Goal: Task Accomplishment & Management: Complete application form

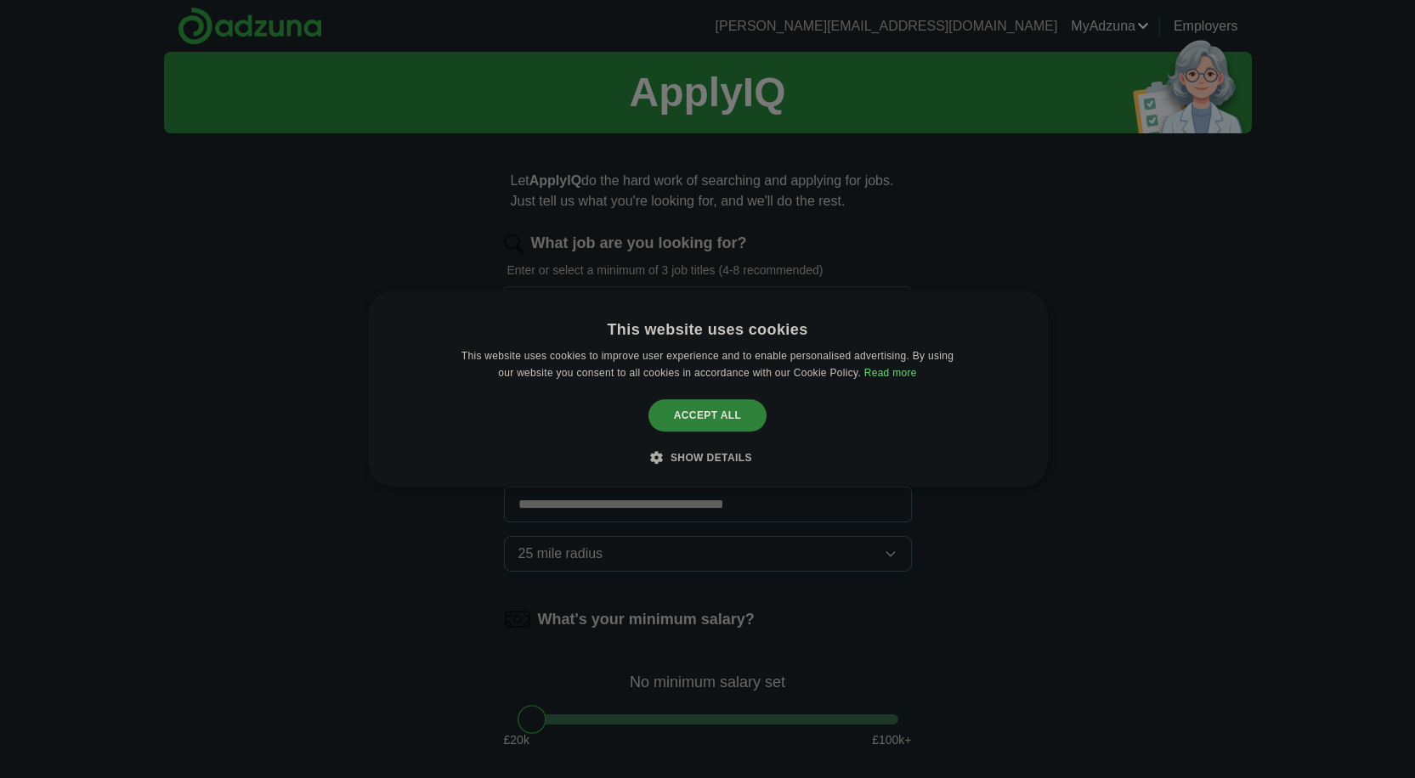
click at [705, 418] on div "Accept all" at bounding box center [707, 415] width 119 height 32
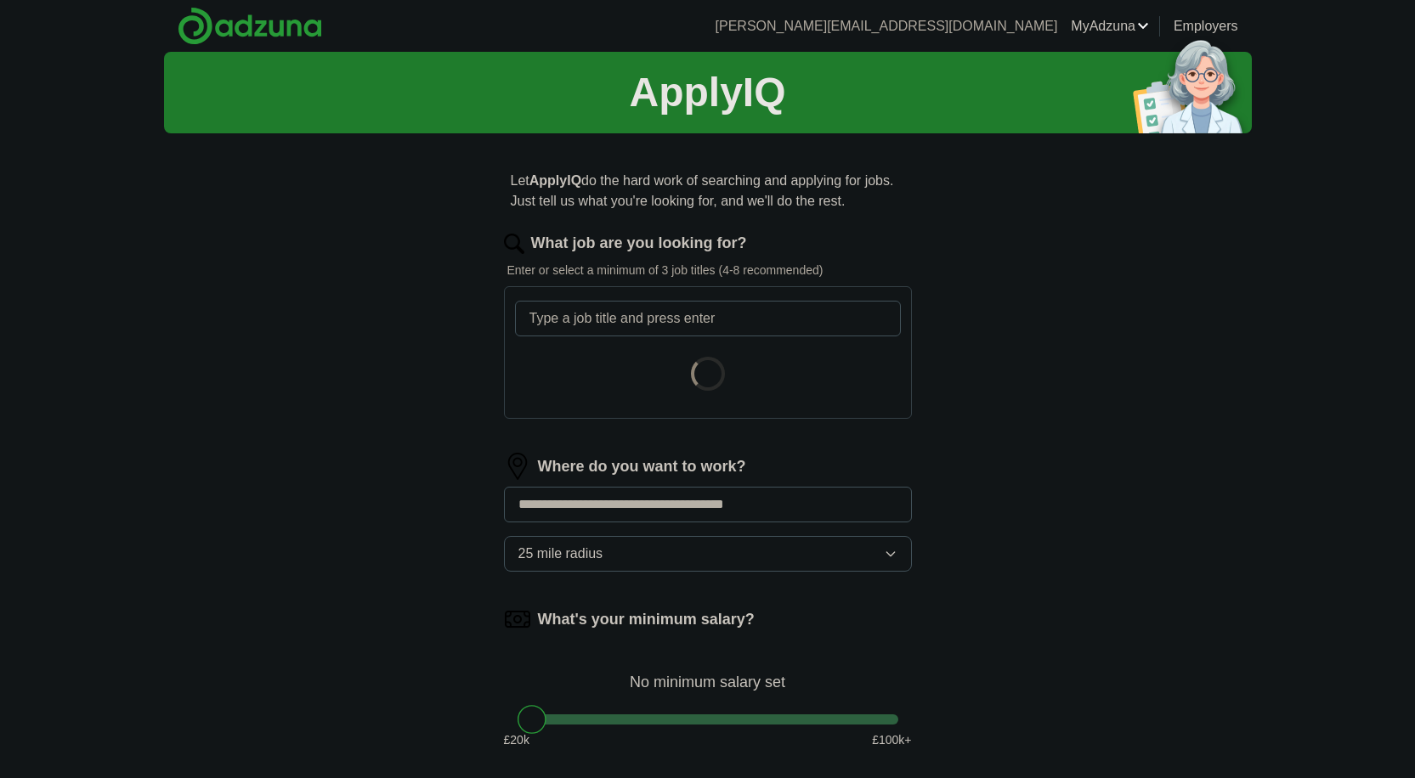
click at [727, 316] on input "What job are you looking for?" at bounding box center [708, 319] width 386 height 36
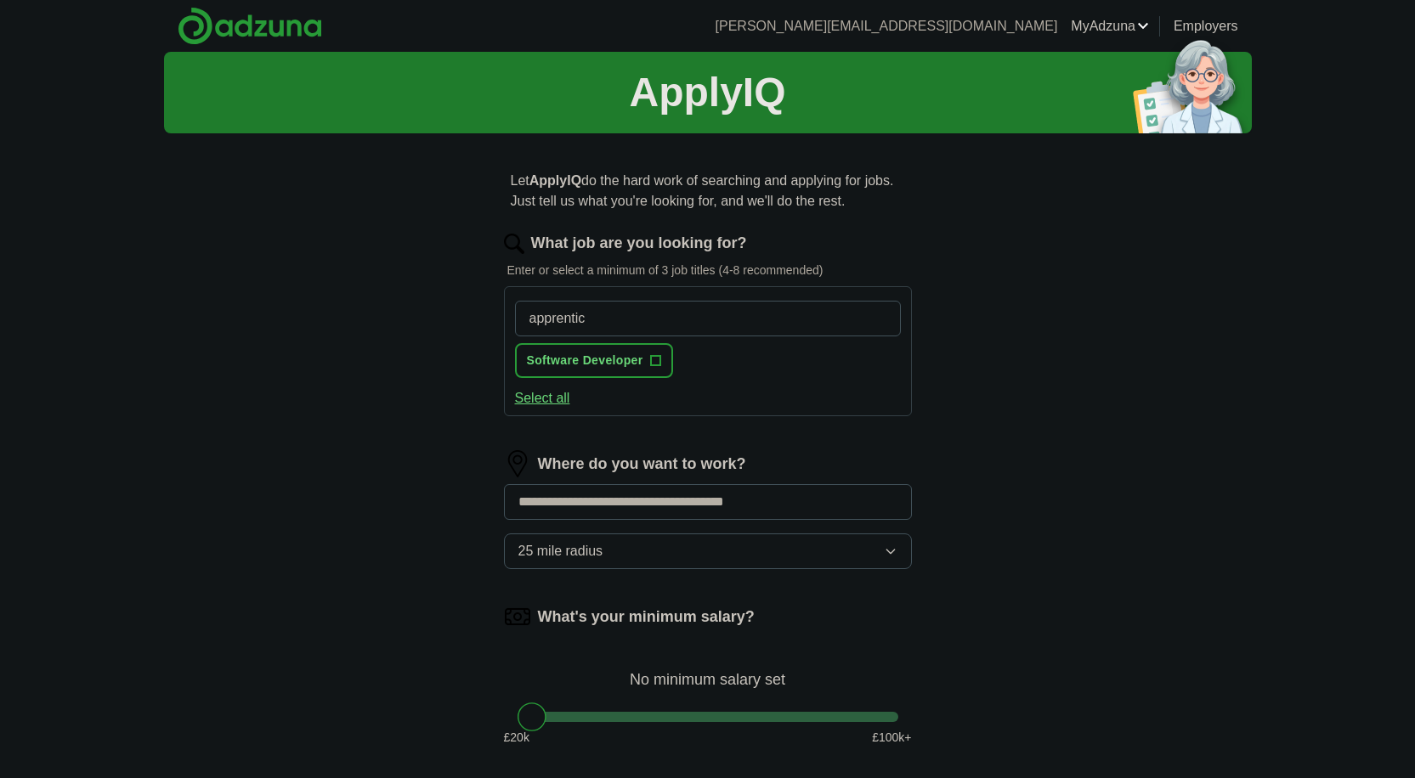
type input "apprentice"
click at [639, 326] on input "What job are you looking for?" at bounding box center [708, 319] width 386 height 36
type input "cyber security apprentice"
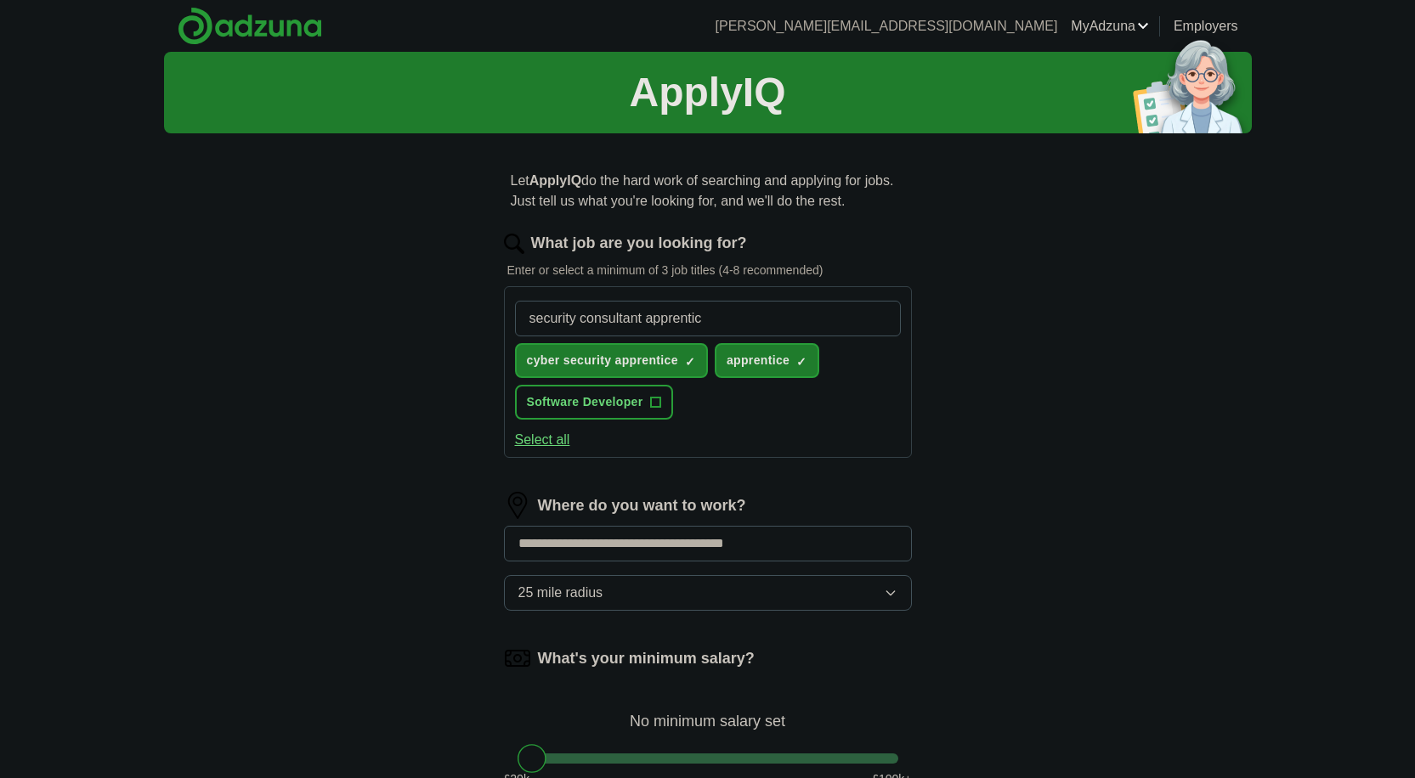
type input "security consultant apprentice"
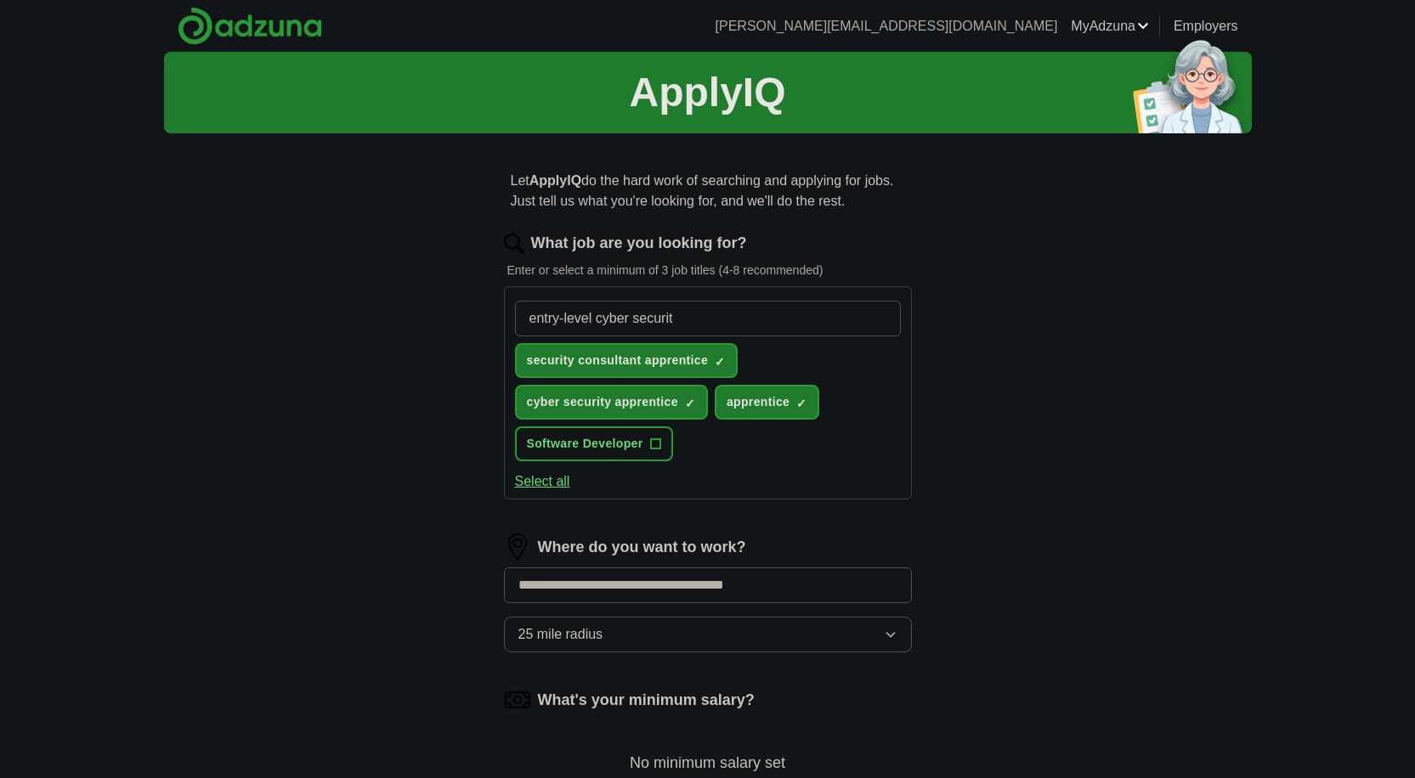
type input "entry-level cyber security"
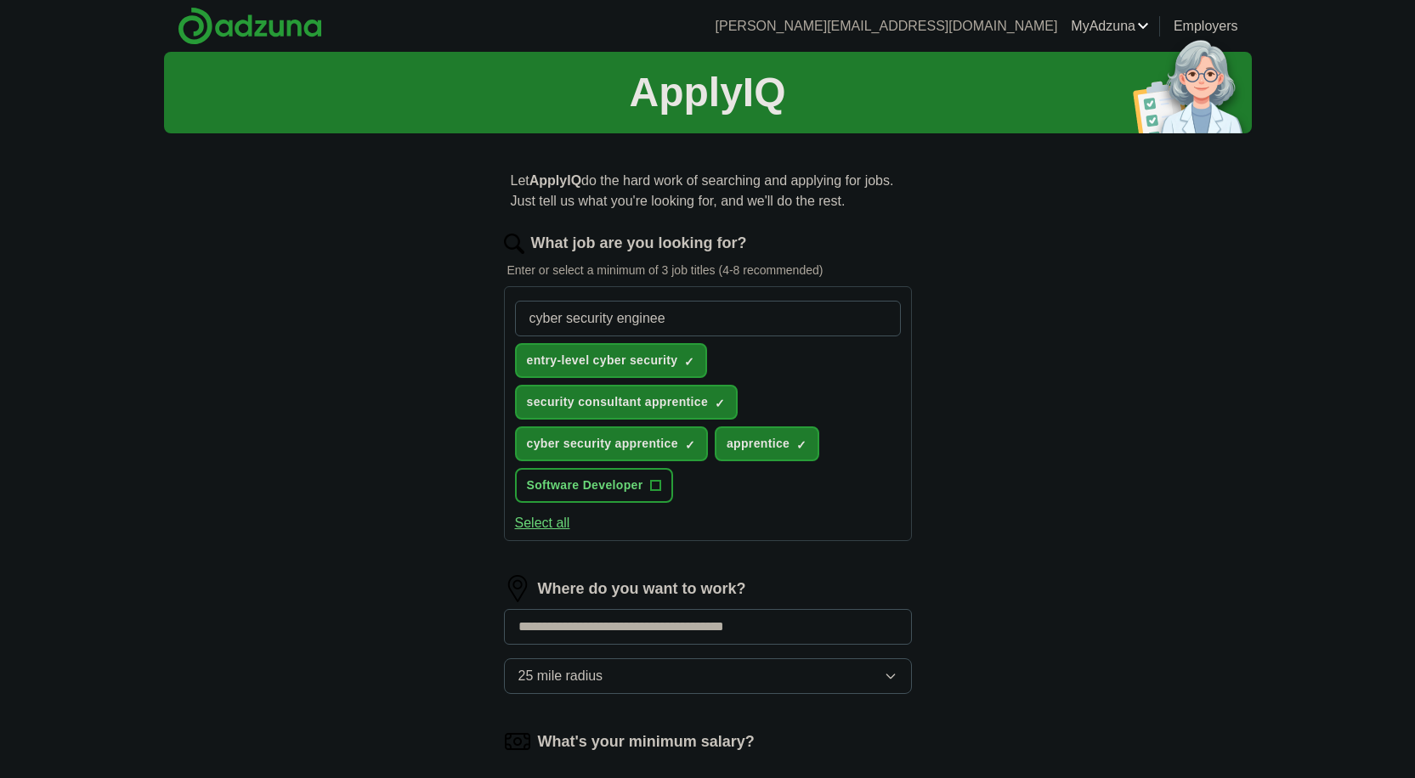
type input "cyber security engineer"
type input "it help desk"
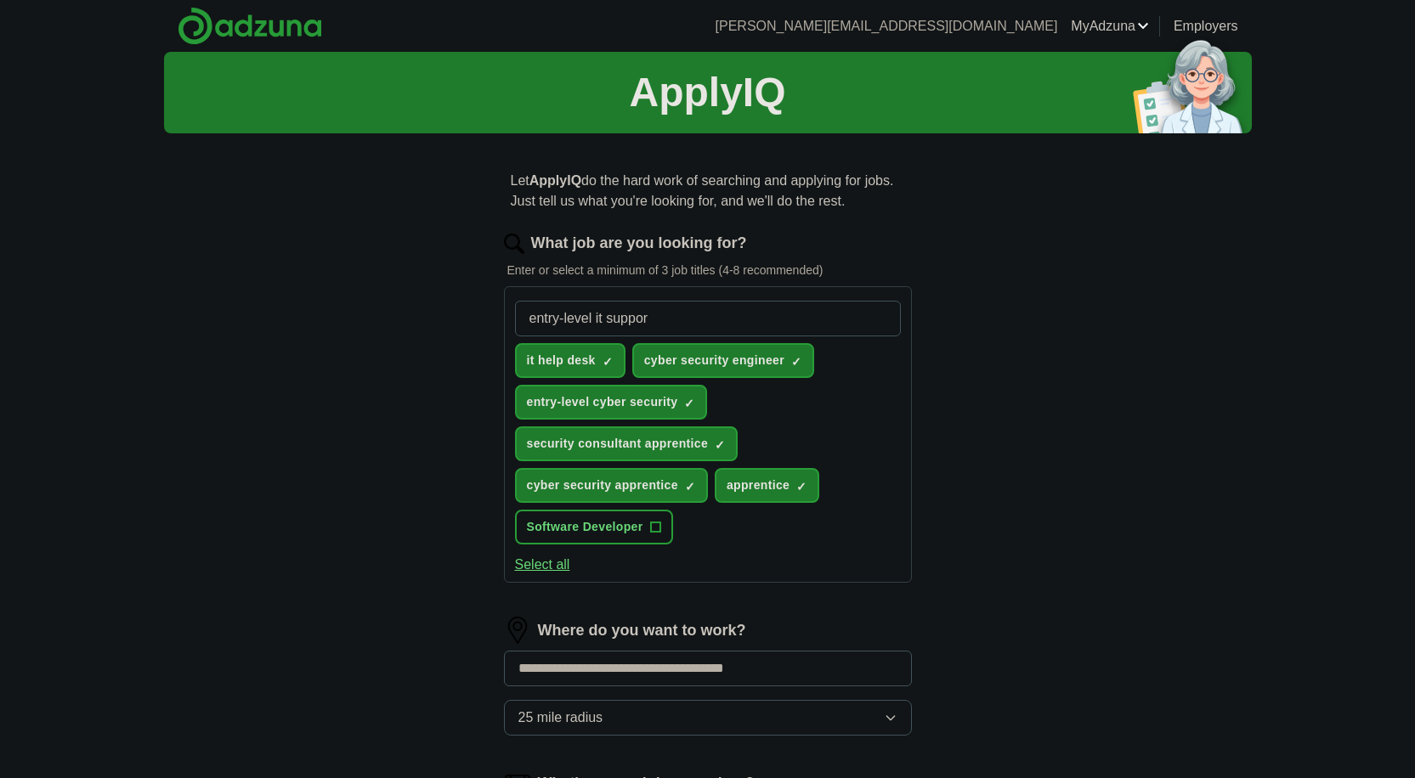
type input "entry-level it support"
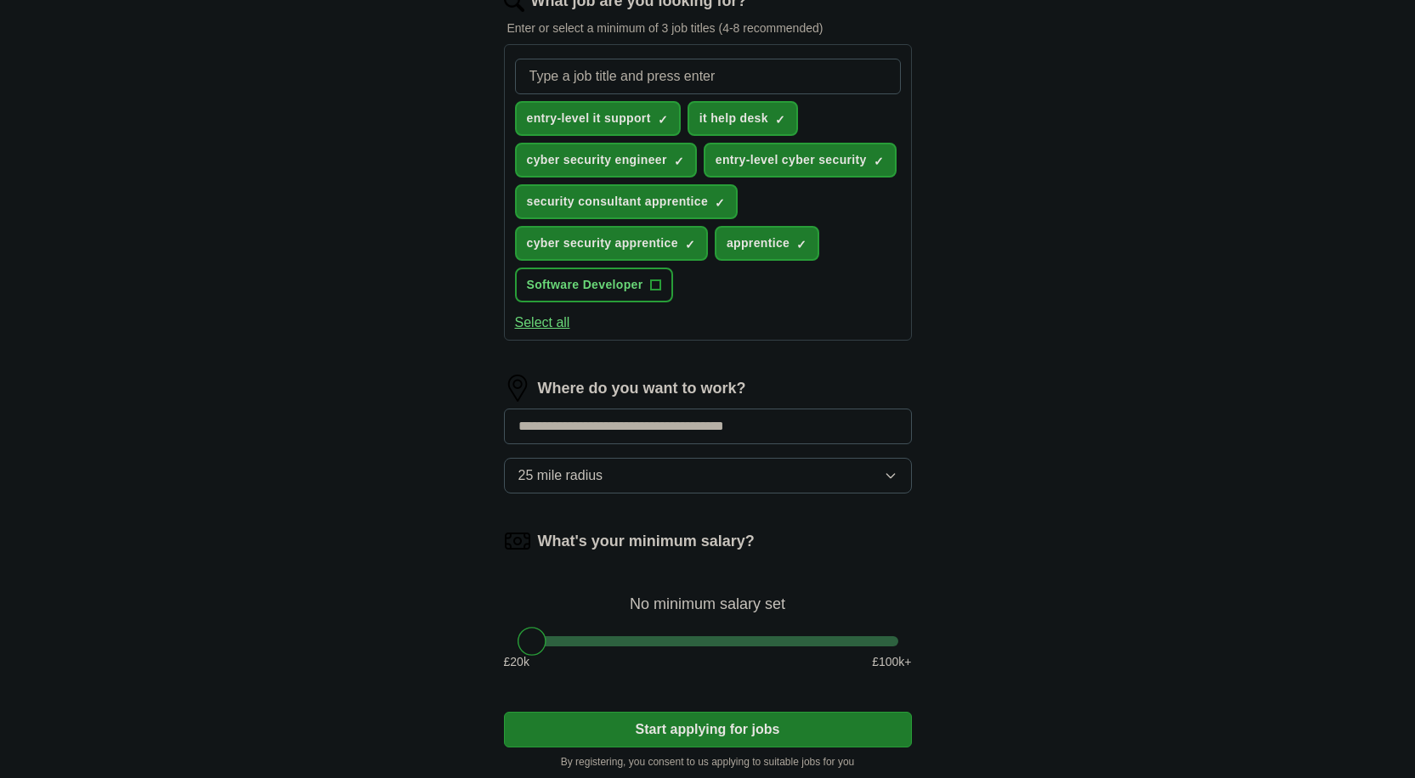
scroll to position [254, 0]
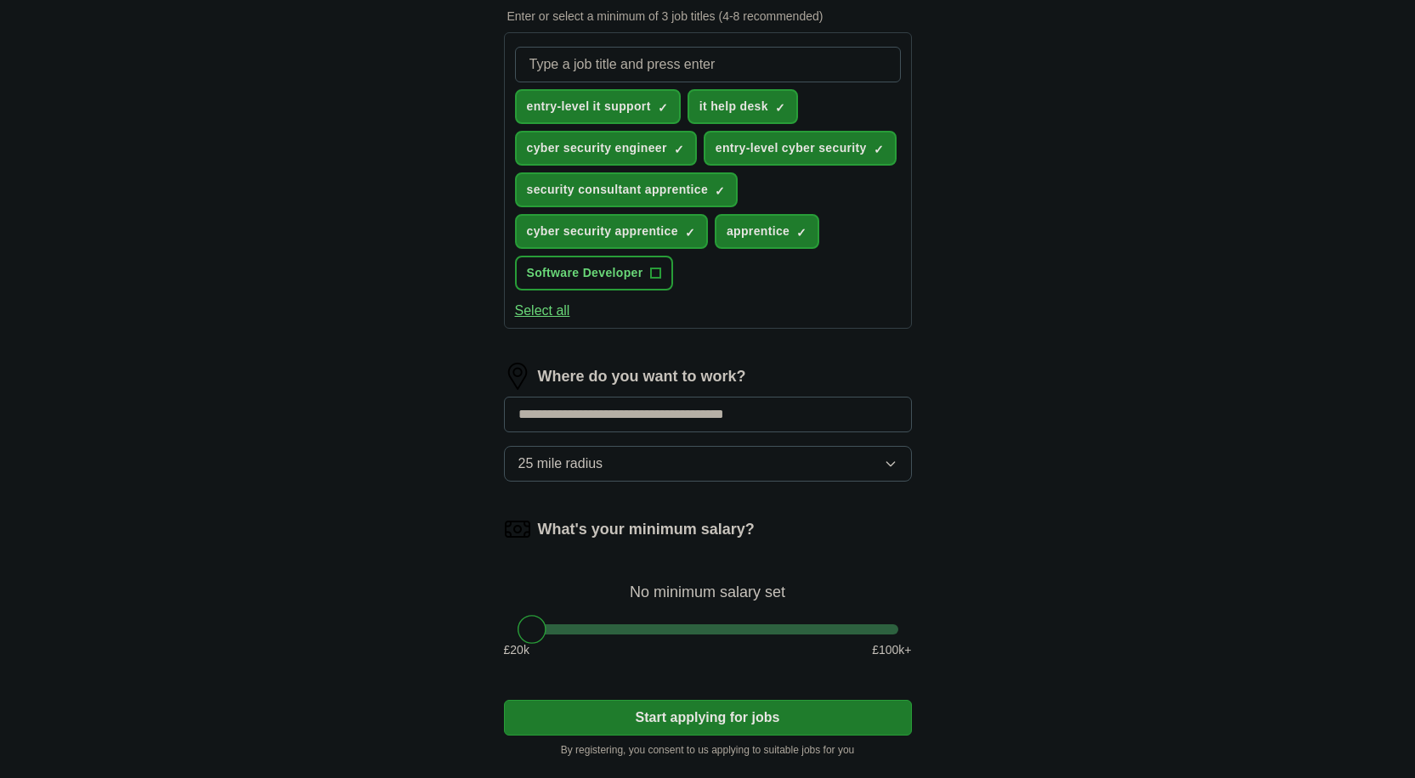
click at [723, 424] on input at bounding box center [708, 415] width 408 height 36
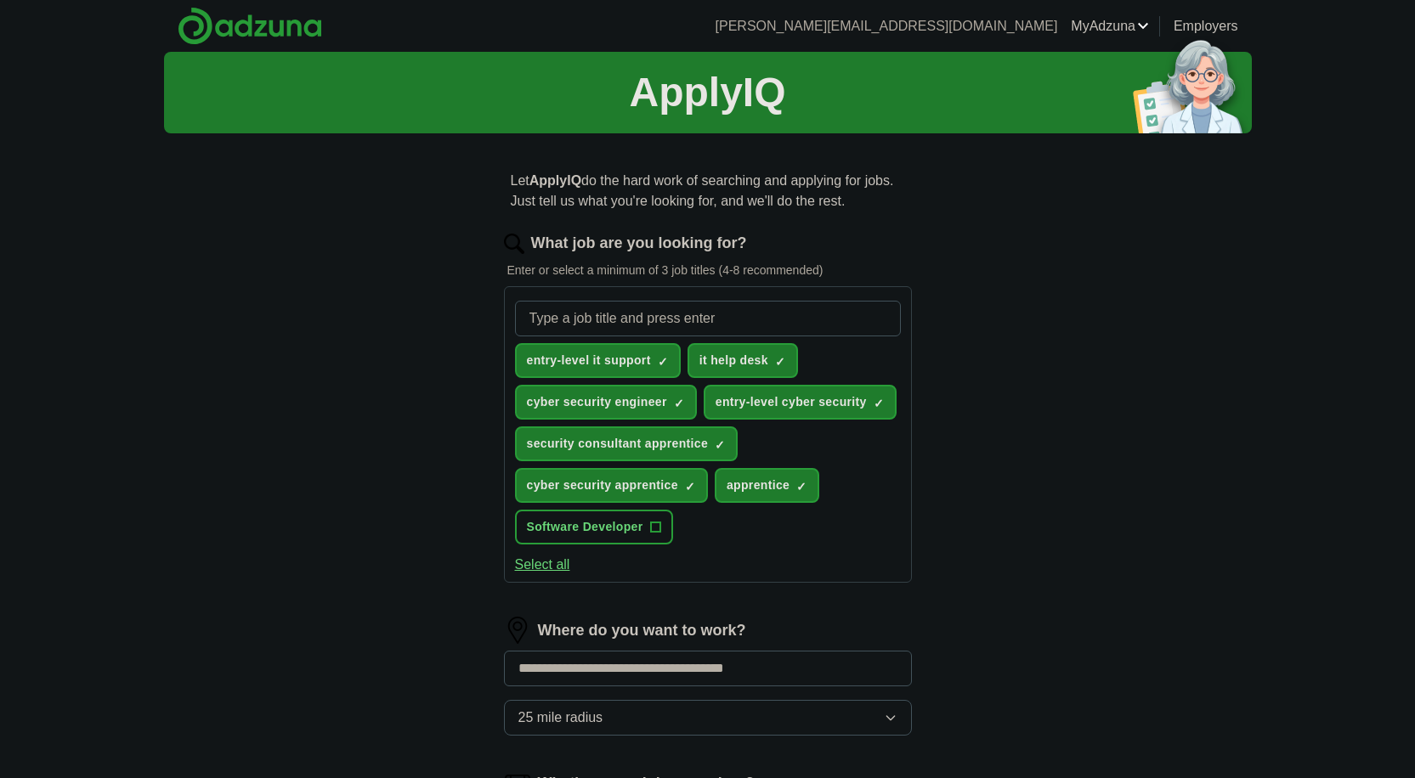
scroll to position [0, 0]
click at [789, 314] on input "What job are you looking for?" at bounding box center [708, 319] width 386 height 36
type input "penetration tester"
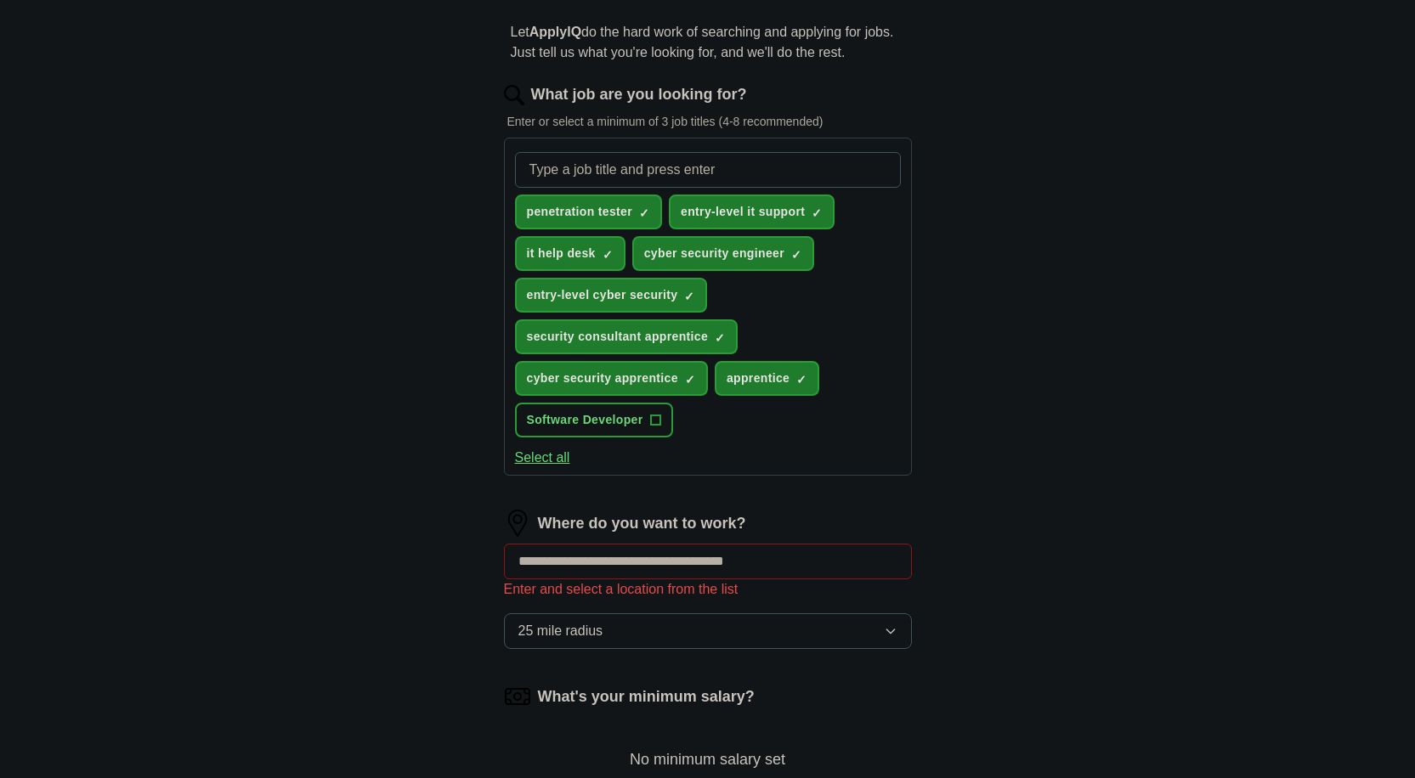
scroll to position [150, 0]
click at [741, 570] on input at bounding box center [708, 561] width 408 height 36
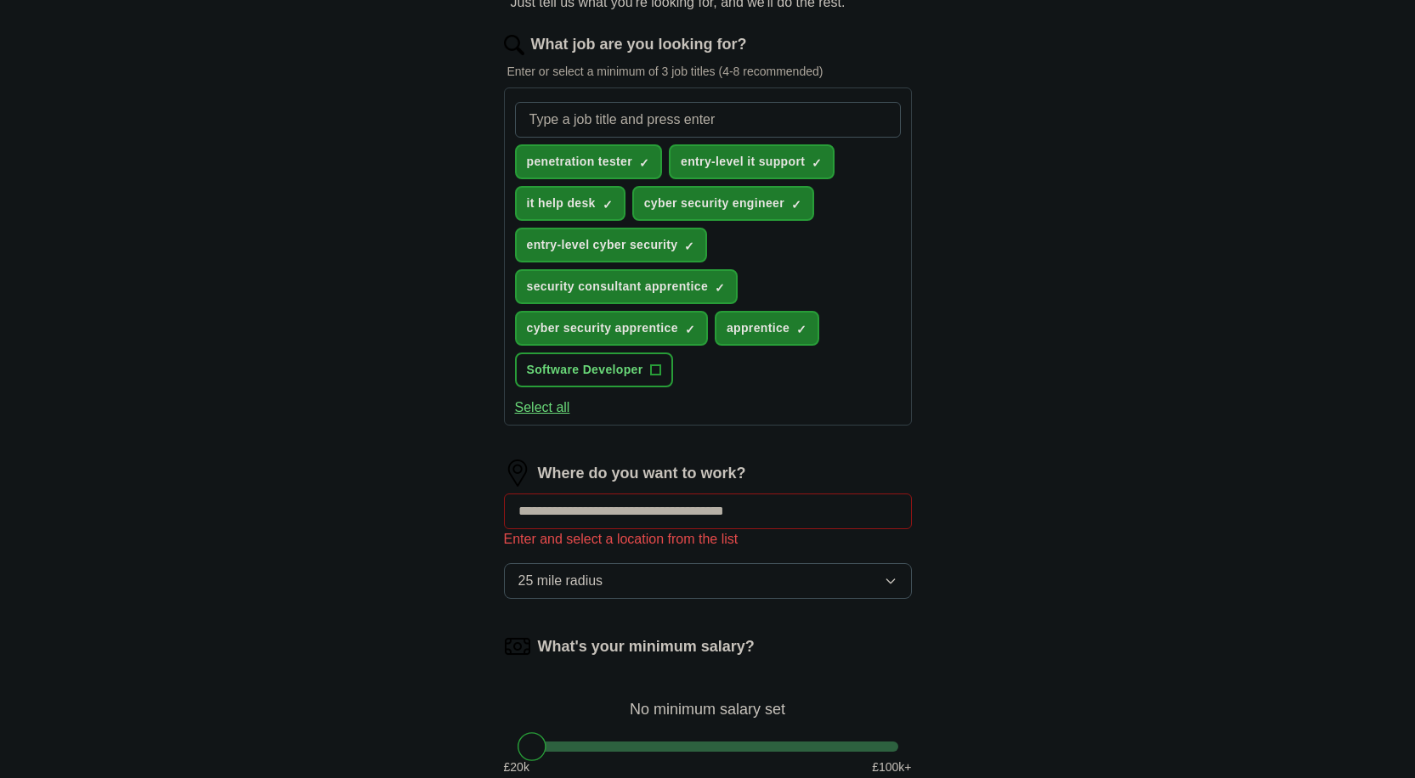
scroll to position [201, 0]
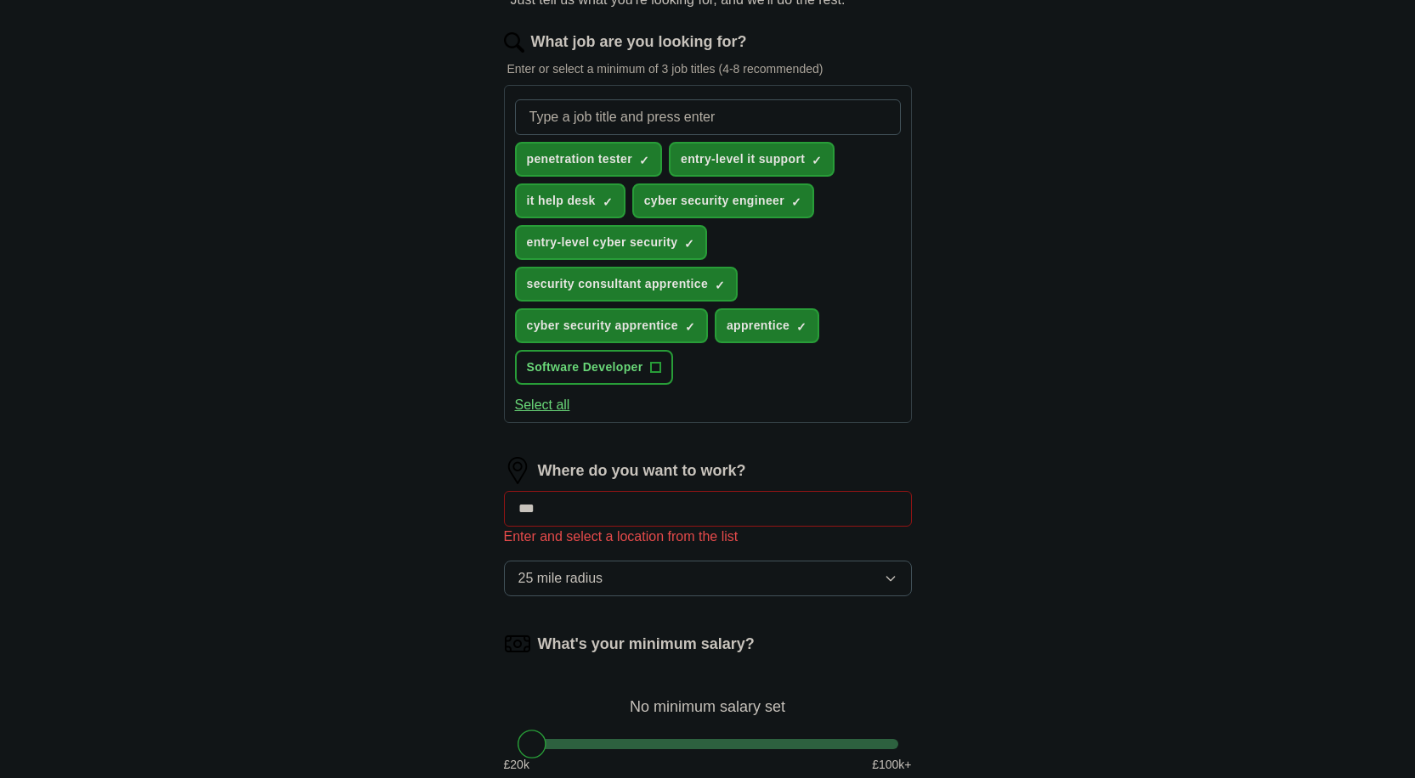
type input "****"
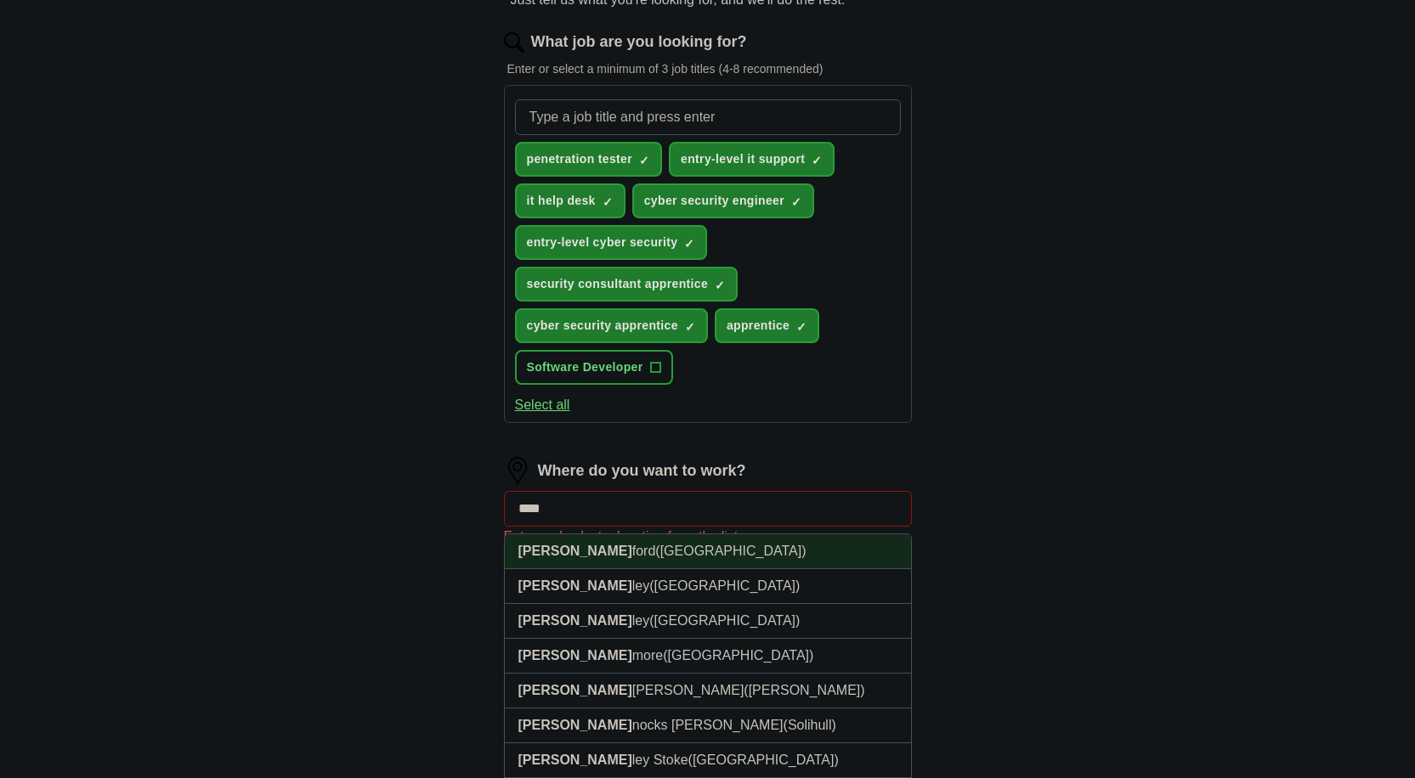
click at [692, 543] on li "[PERSON_NAME] ([GEOGRAPHIC_DATA])" at bounding box center [708, 551] width 406 height 35
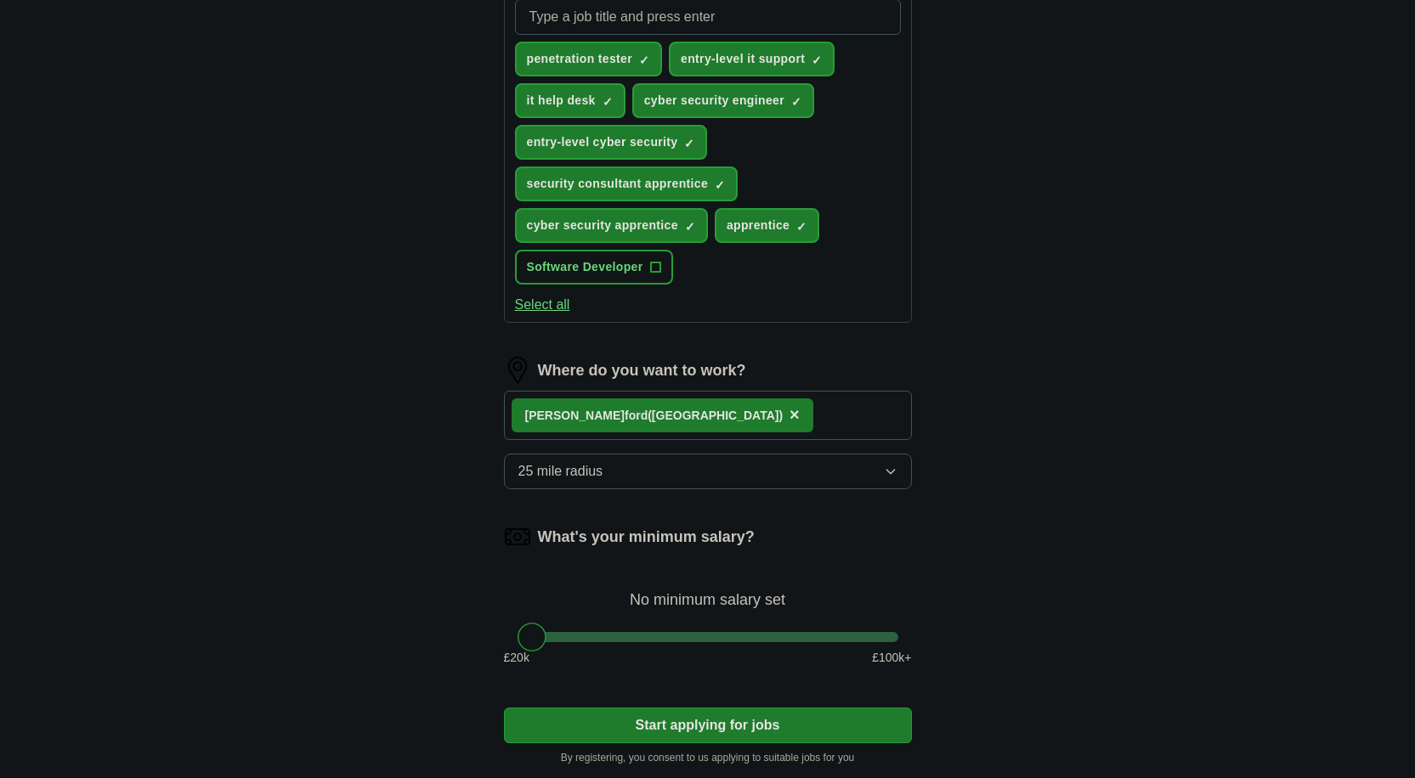
scroll to position [308, 0]
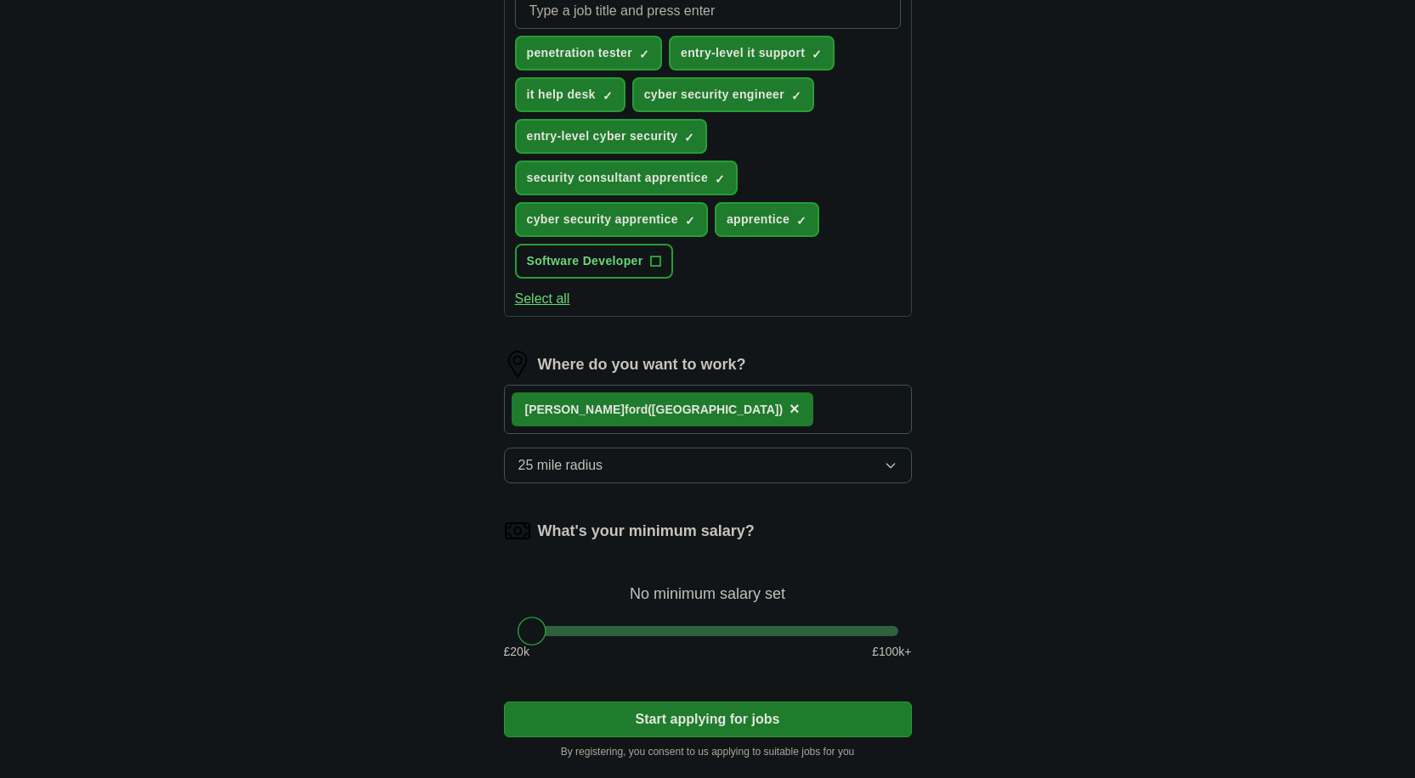
click at [681, 469] on button "25 mile radius" at bounding box center [708, 466] width 408 height 36
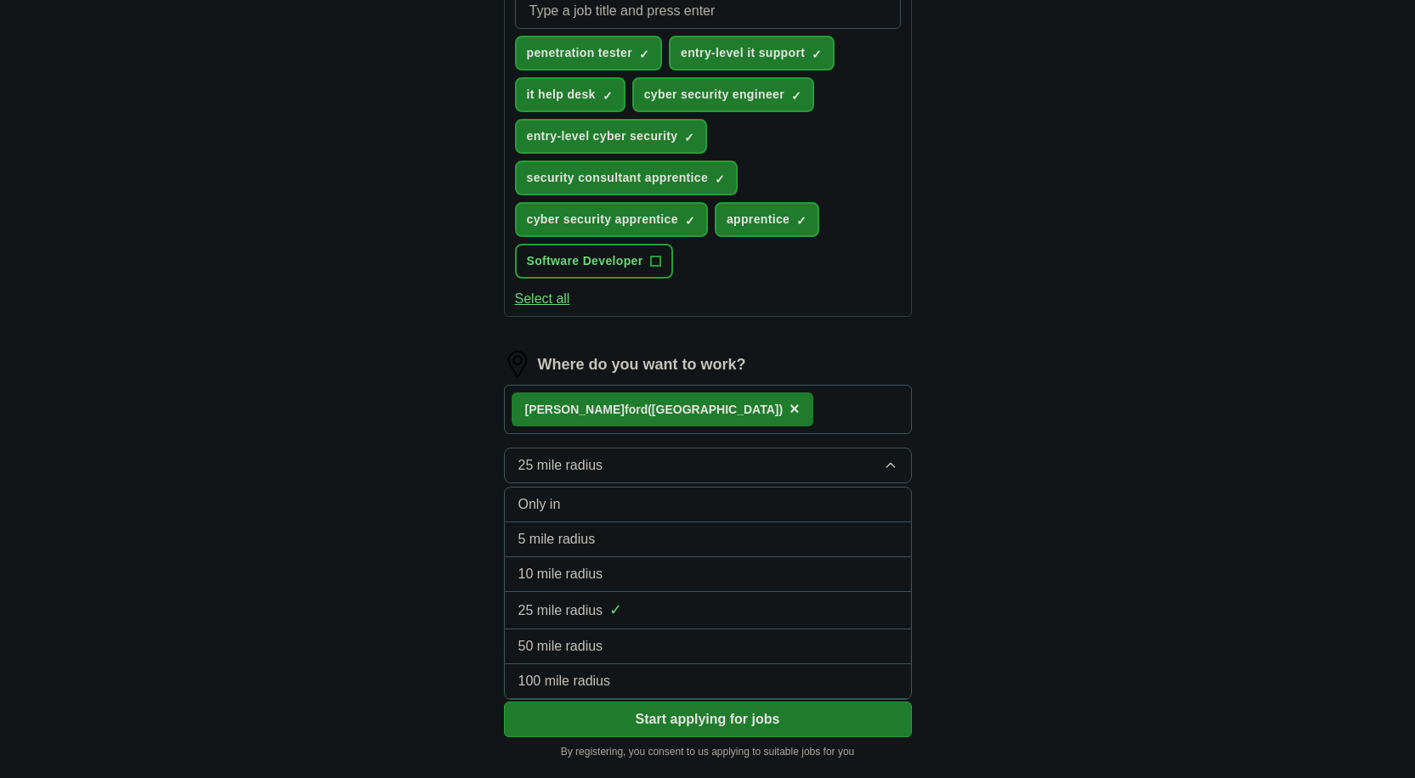
click at [1087, 562] on div "ApplyIQ Let ApplyIQ do the hard work of searching and applying for jobs. Just t…" at bounding box center [707, 263] width 1087 height 1039
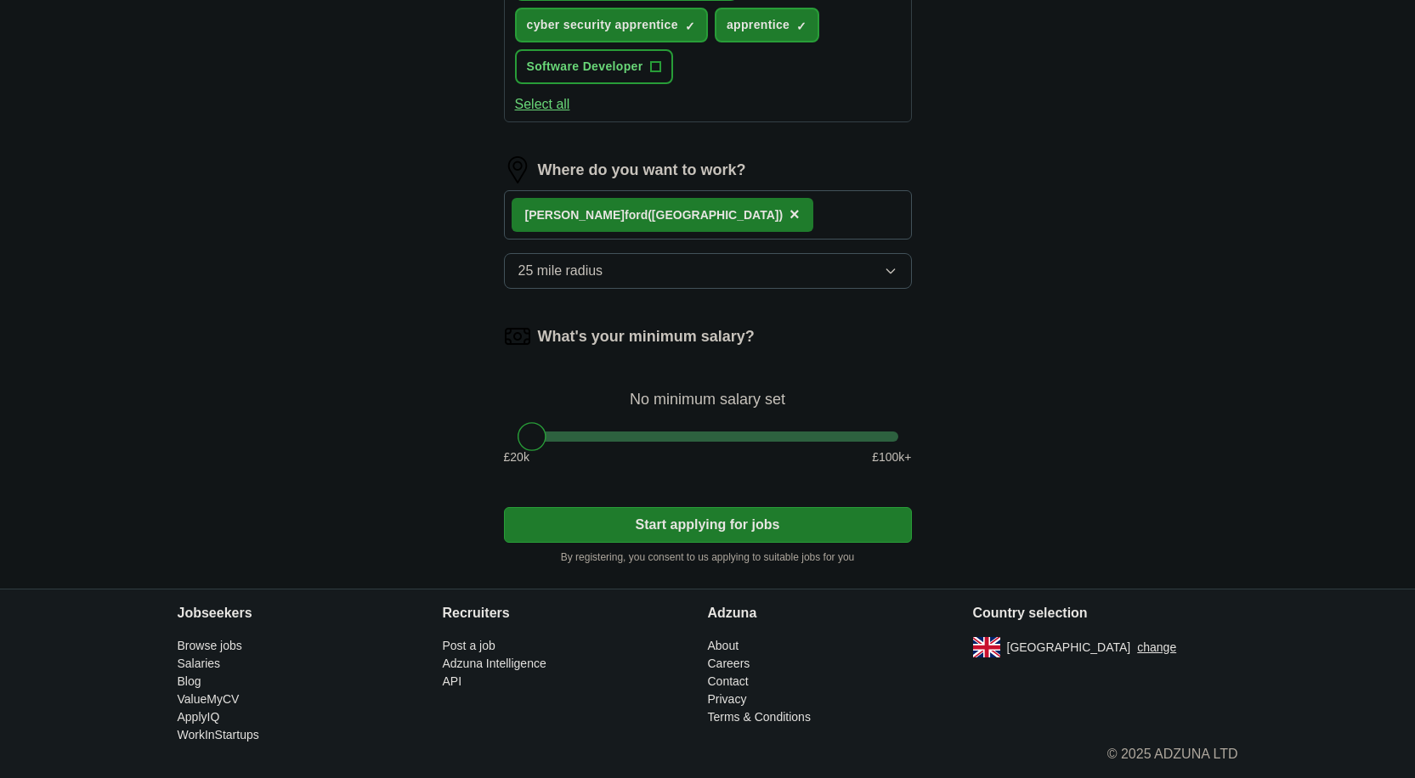
scroll to position [502, 0]
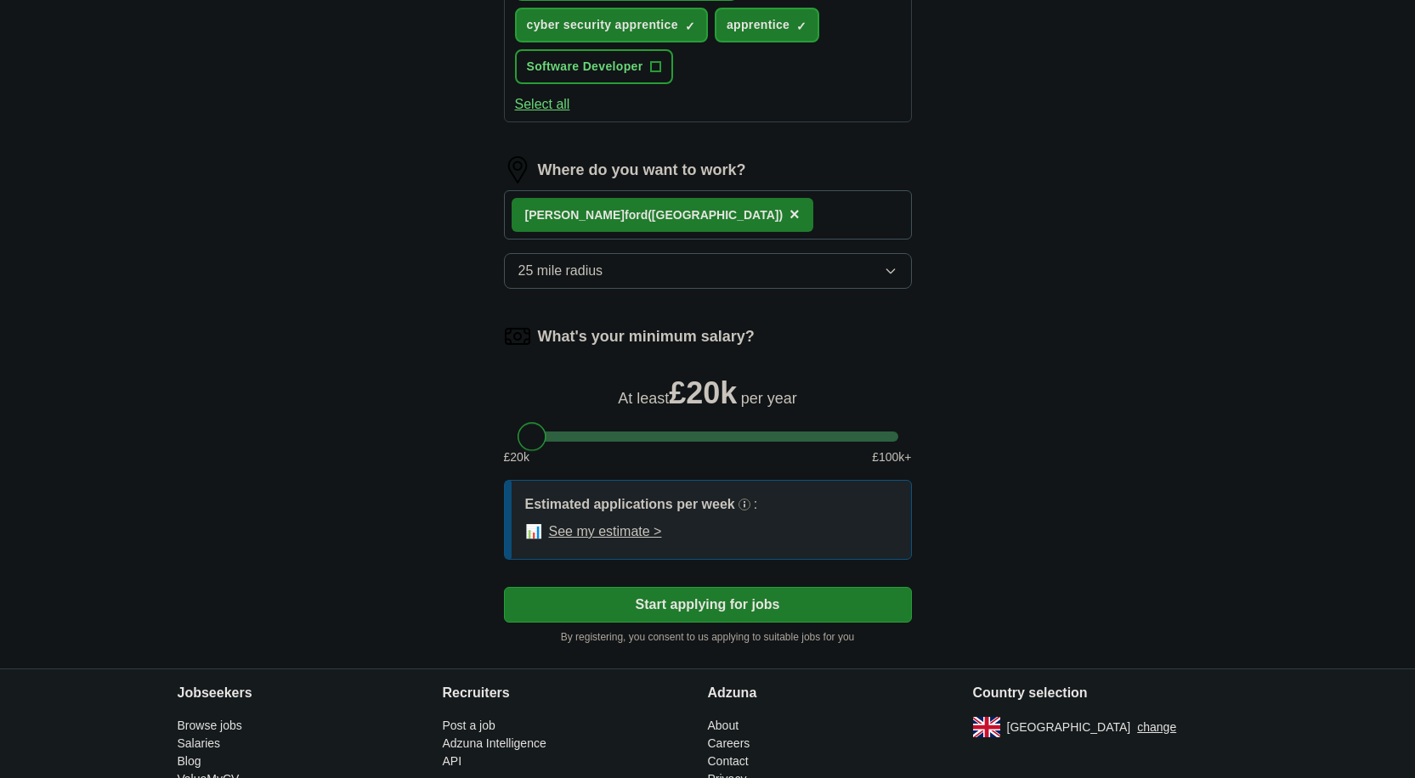
drag, startPoint x: 528, startPoint y: 435, endPoint x: 345, endPoint y: 438, distance: 183.5
click at [345, 438] on div "ApplyIQ Let ApplyIQ do the hard work of searching and applying for jobs. Just t…" at bounding box center [707, 109] width 1087 height 1119
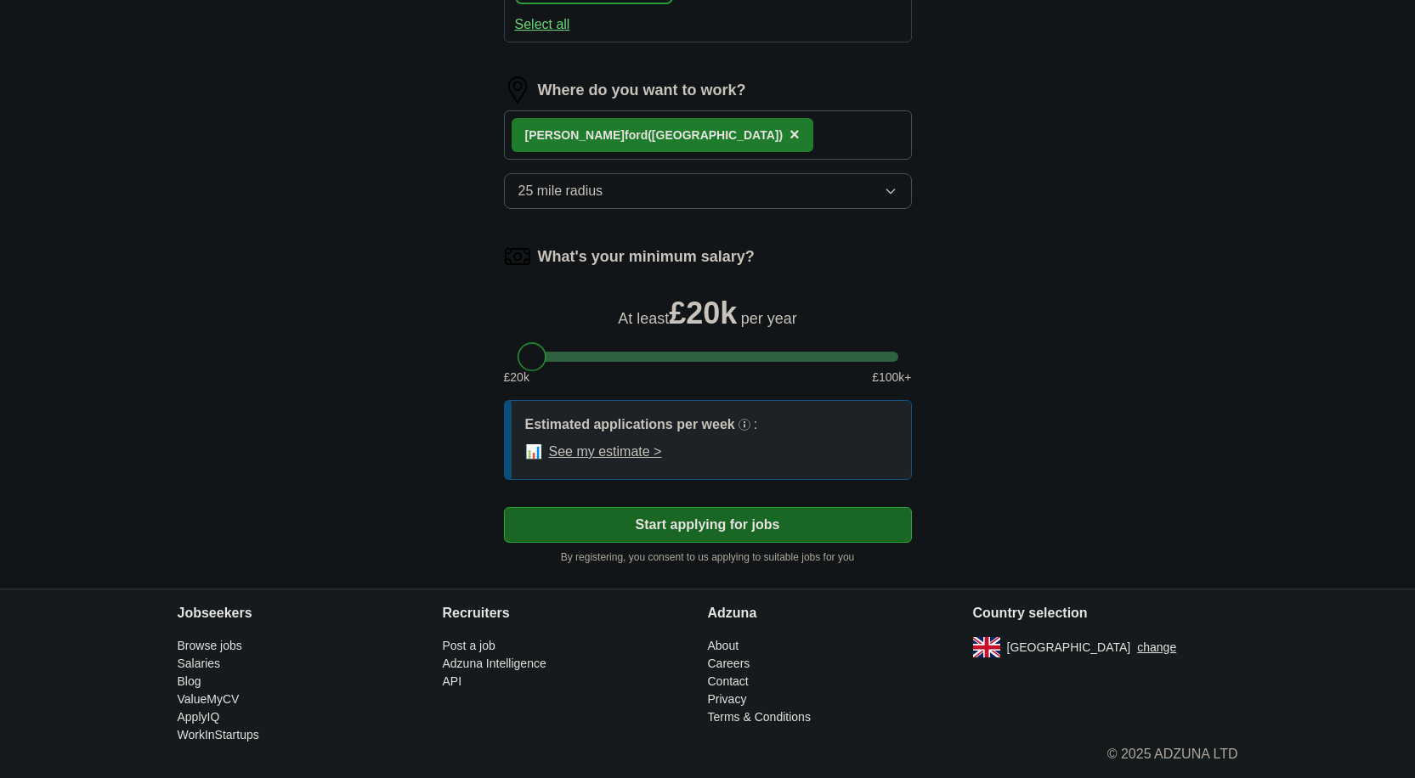
scroll to position [582, 0]
click at [808, 524] on button "Start applying for jobs" at bounding box center [708, 525] width 408 height 36
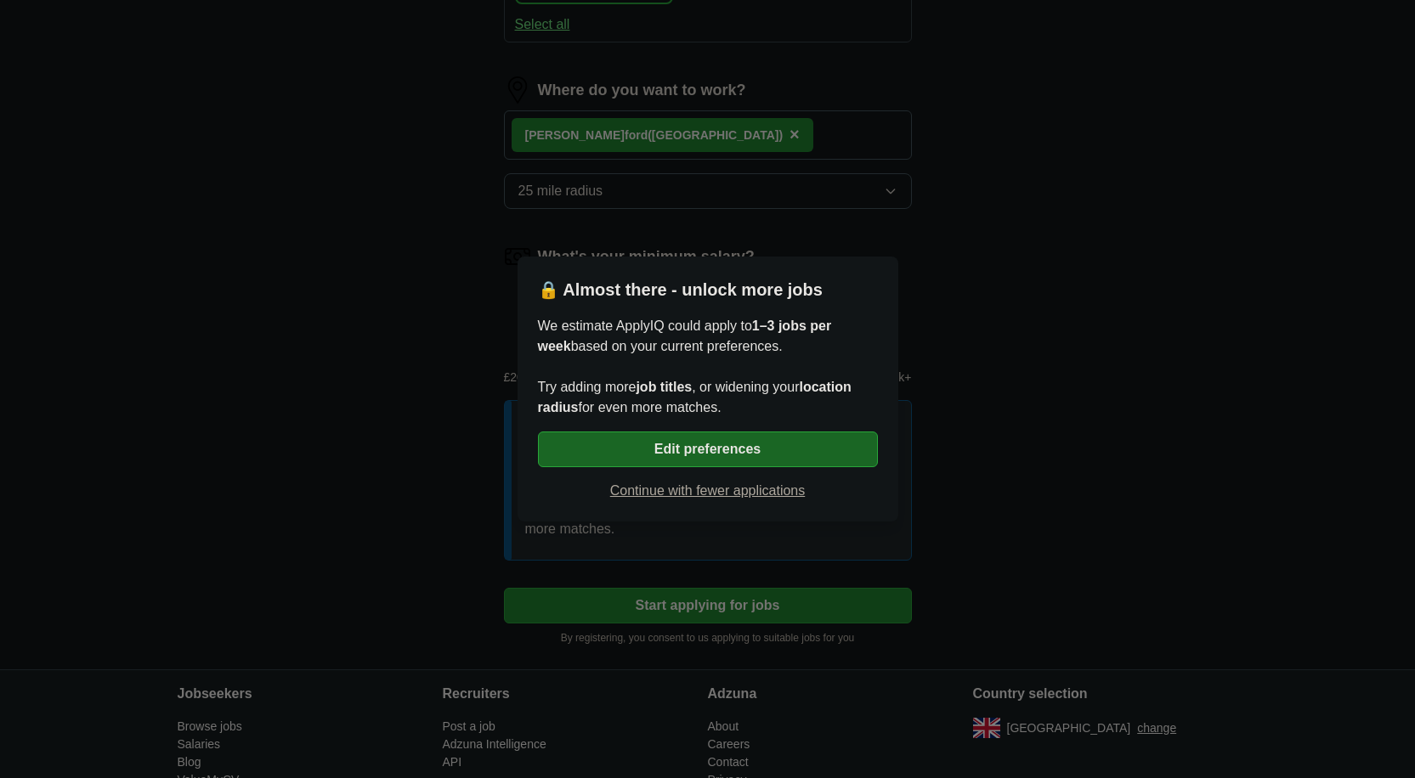
click at [832, 438] on button "Edit preferences" at bounding box center [708, 450] width 340 height 36
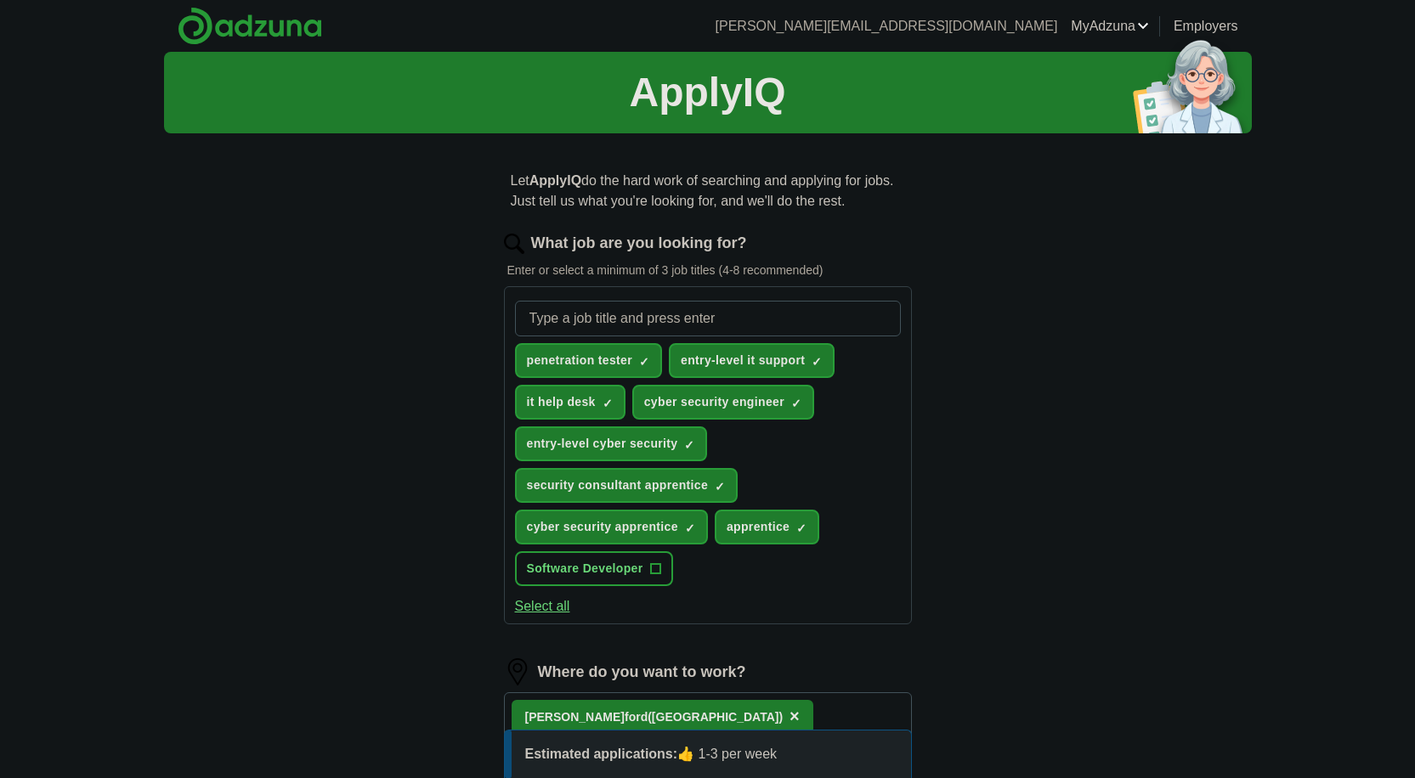
scroll to position [0, 0]
click at [698, 314] on input "What job are you looking for?" at bounding box center [708, 319] width 386 height 36
type input "it apprentice\"
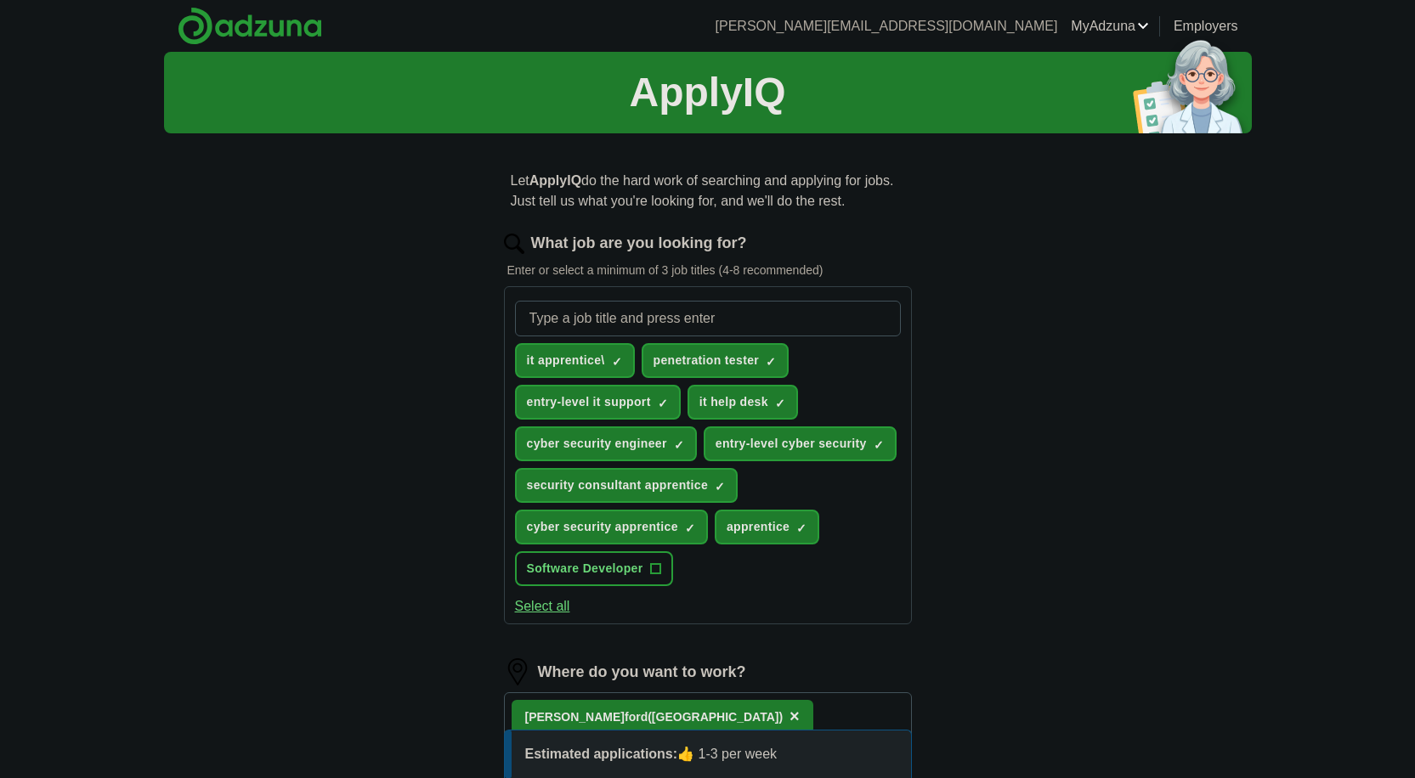
click at [605, 356] on span "it apprentice\" at bounding box center [566, 361] width 78 height 18
click at [637, 319] on input "What job are you looking for?" at bounding box center [708, 319] width 386 height 36
type input "it apprentice"
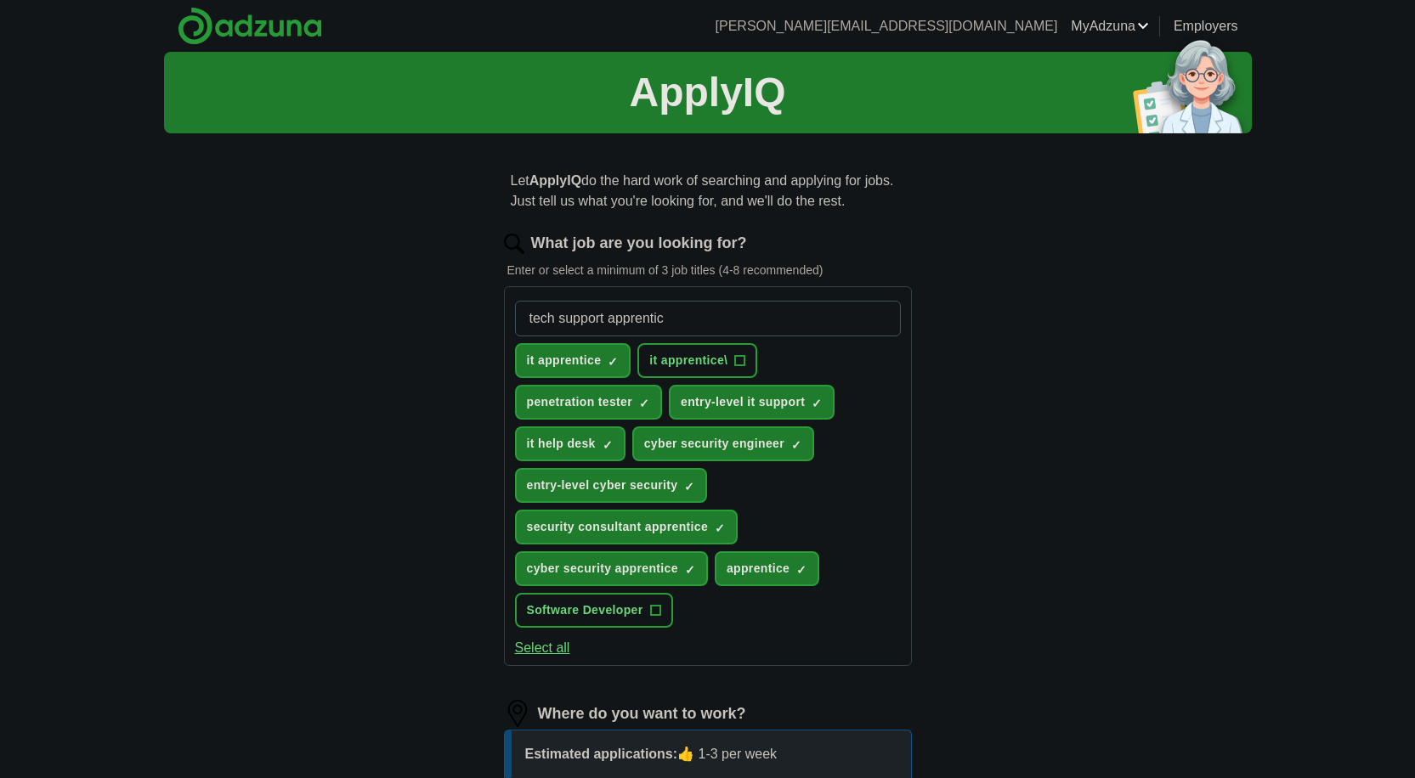
type input "tech support apprentice"
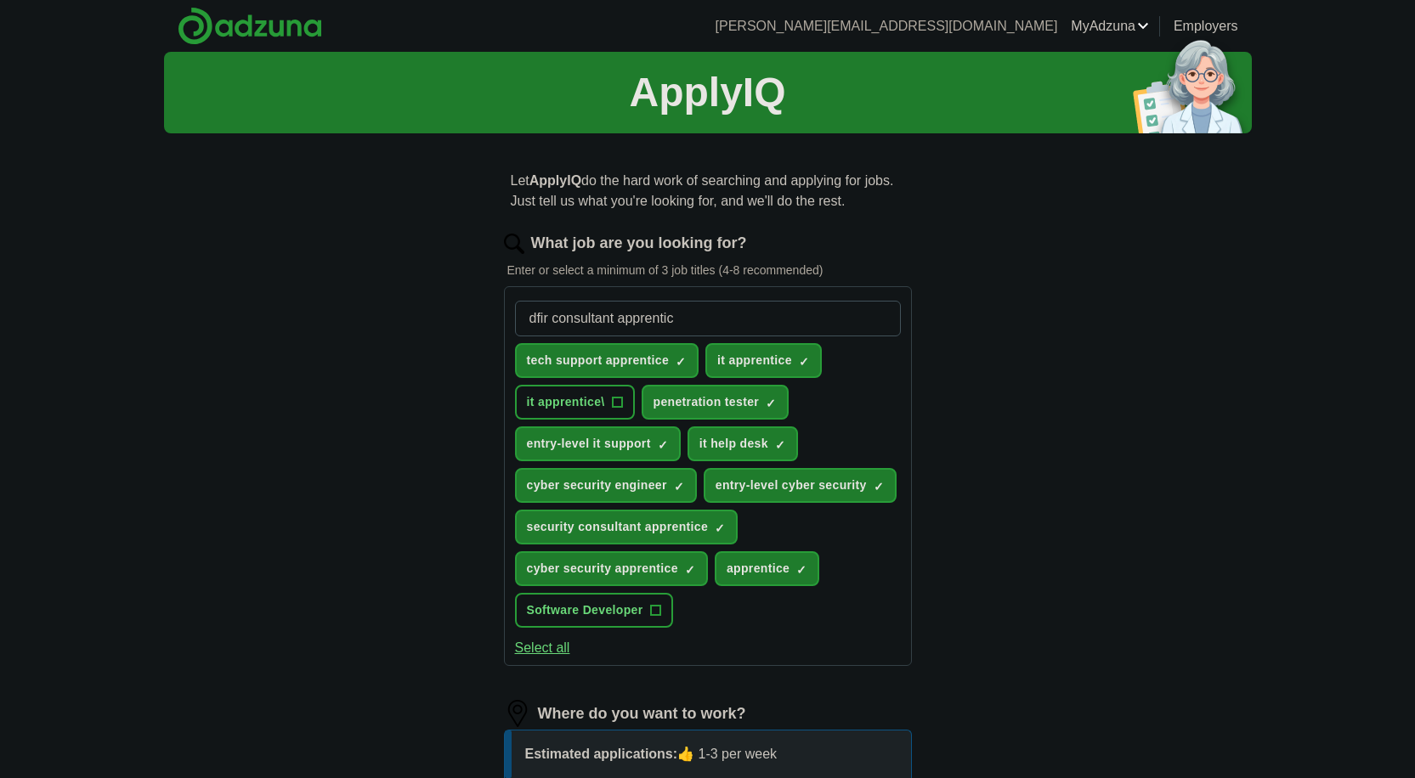
type input "dfir consultant apprentice"
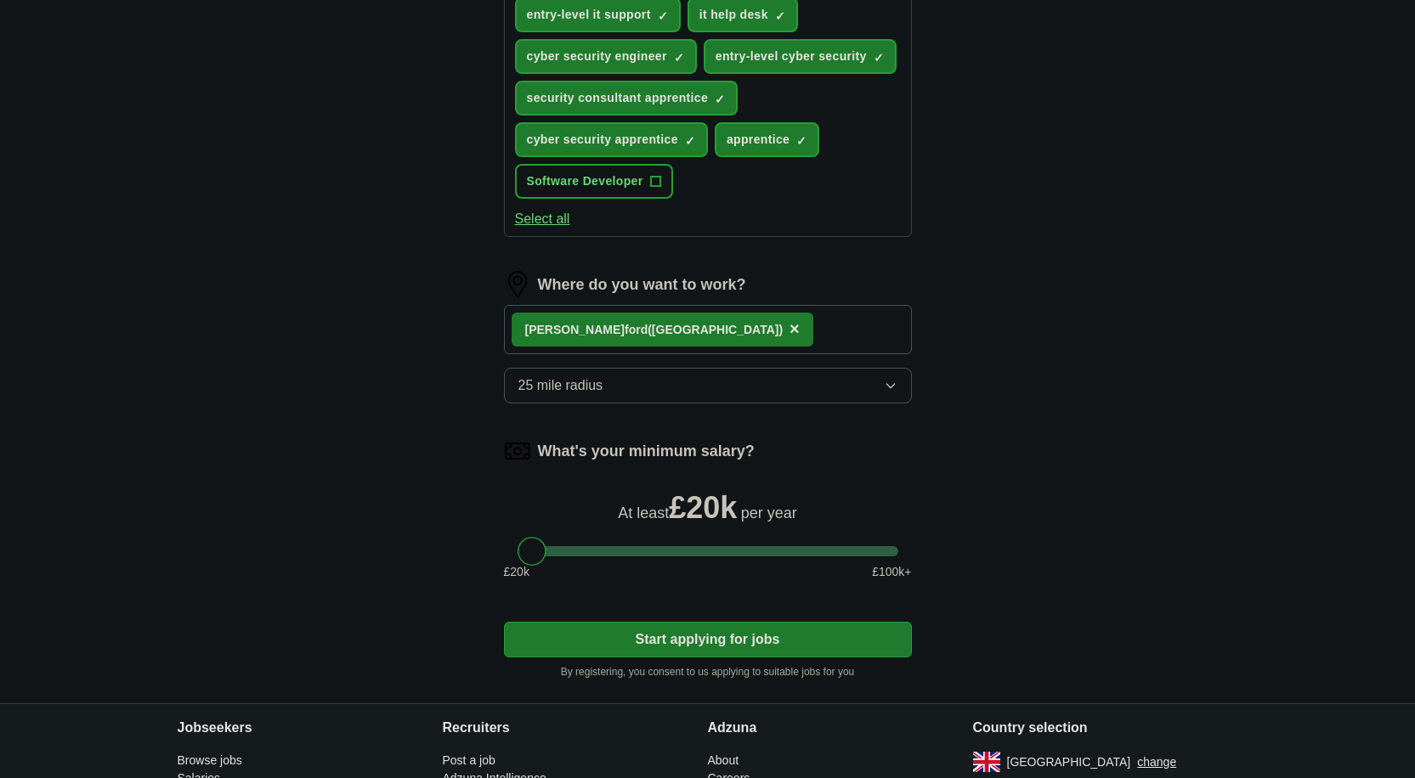
scroll to position [477, 0]
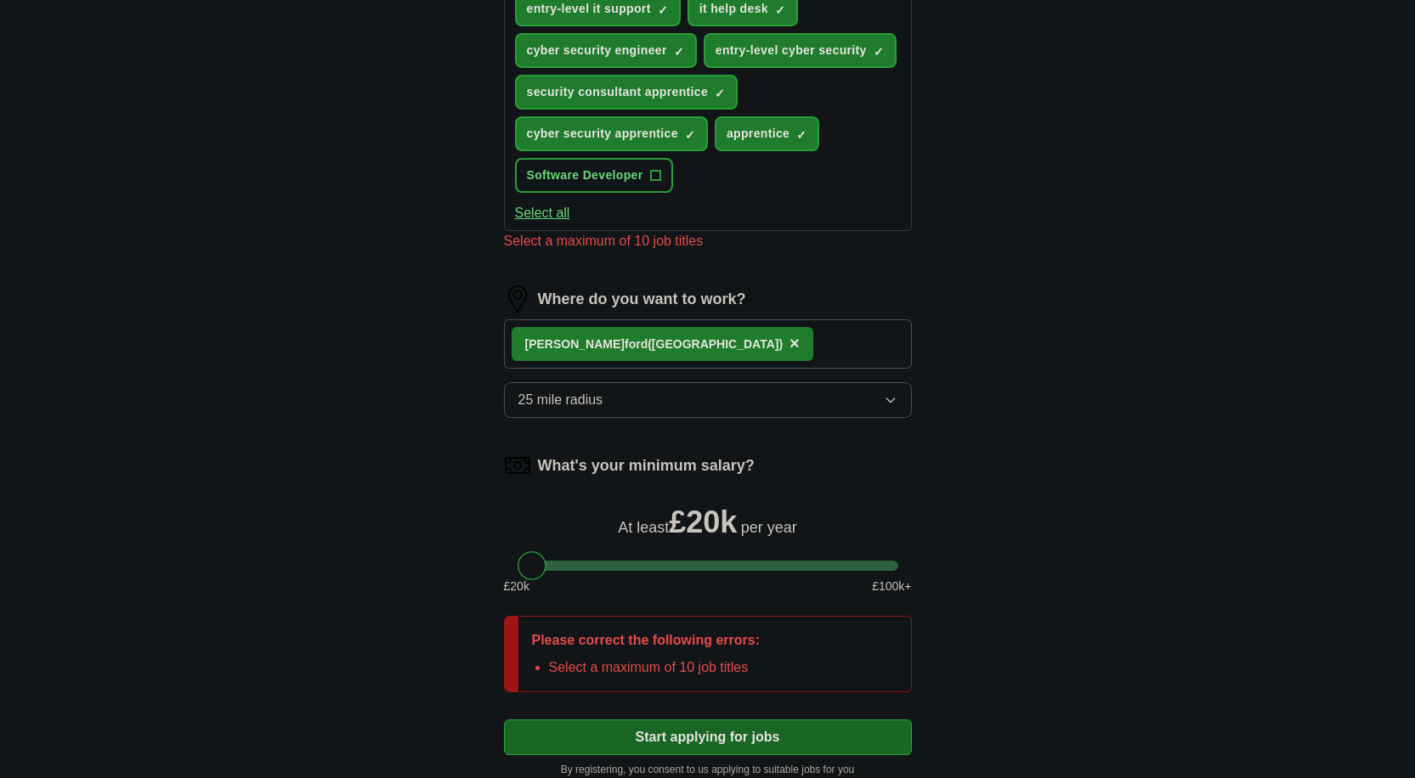
click at [662, 638] on form "What job are you looking for? Enter or select a minimum of 3 job titles (4-8 re…" at bounding box center [708, 266] width 408 height 1022
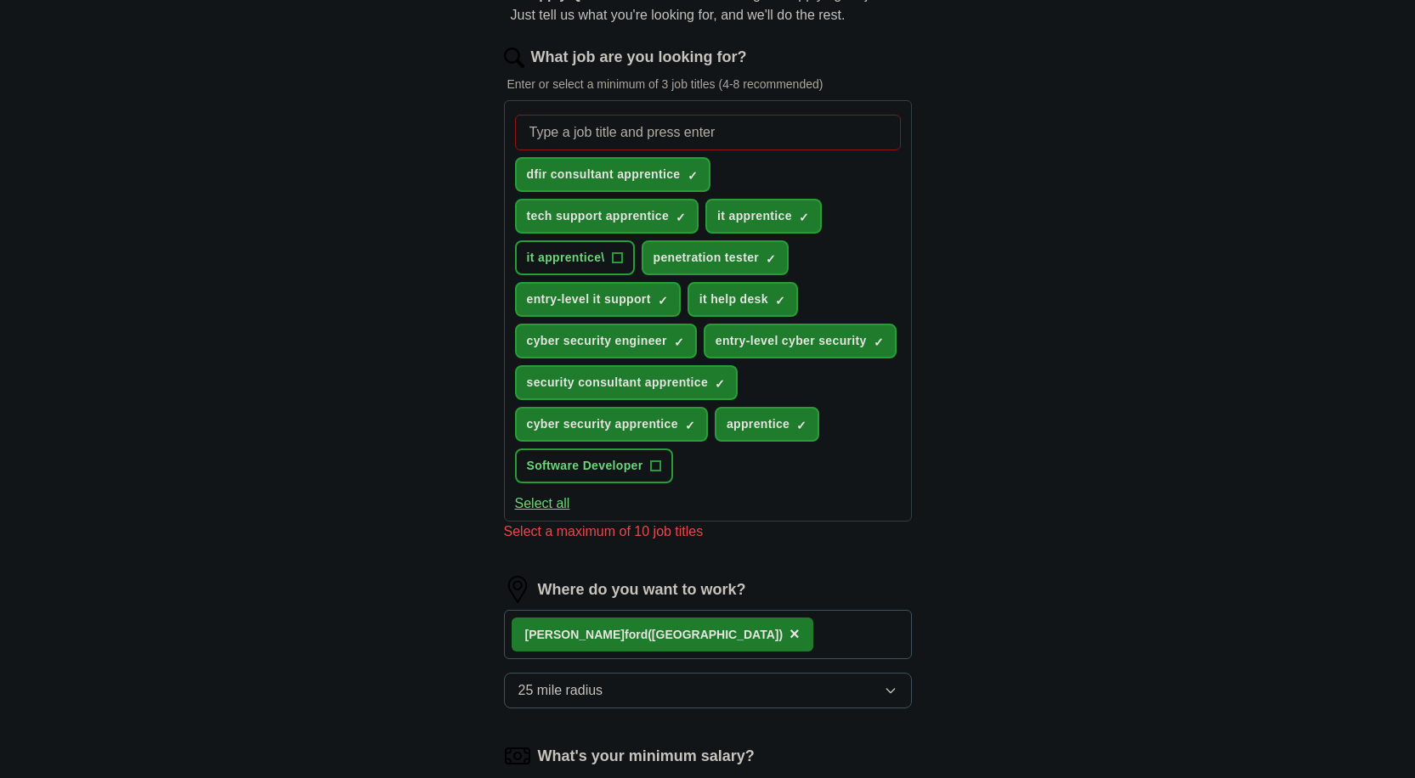
scroll to position [184, 0]
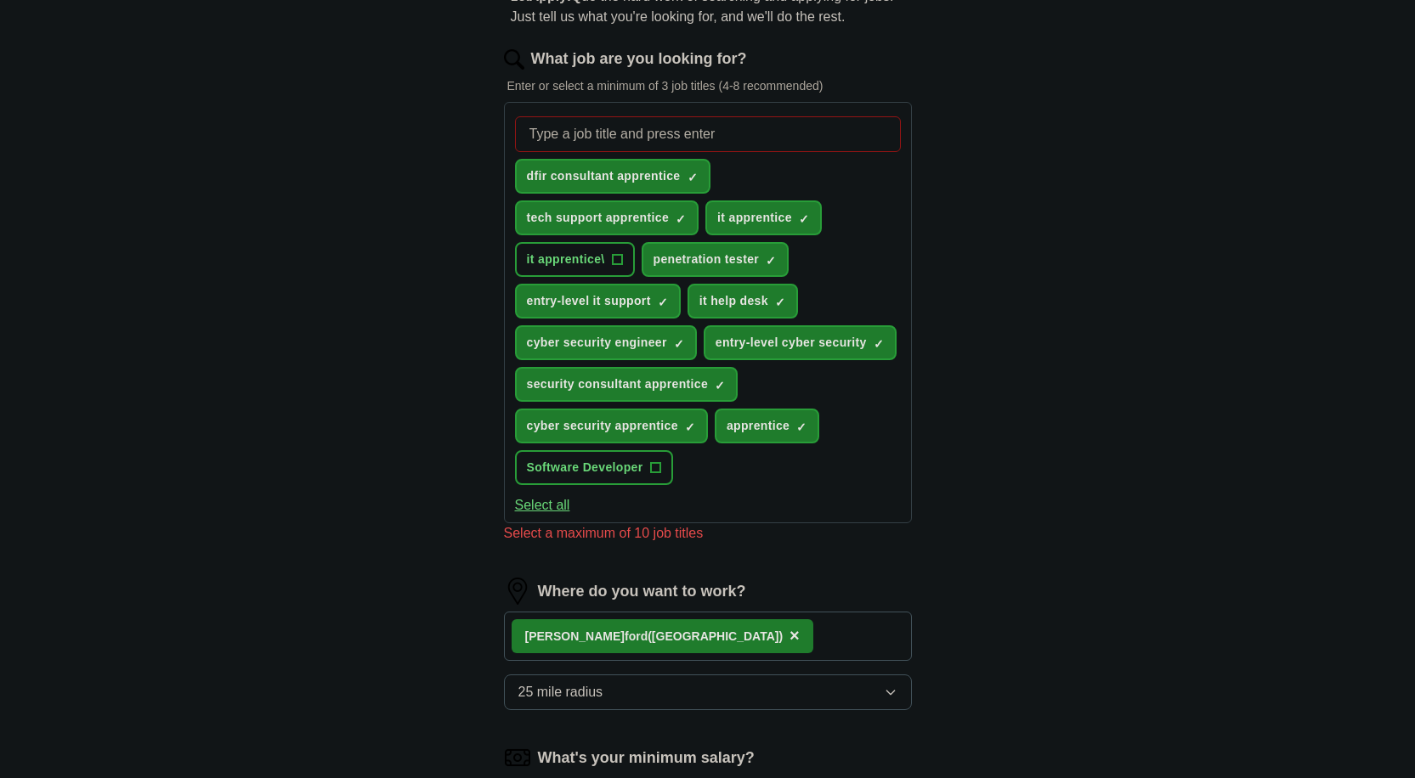
click at [0, 0] on span "×" at bounding box center [0, 0] width 0 height 0
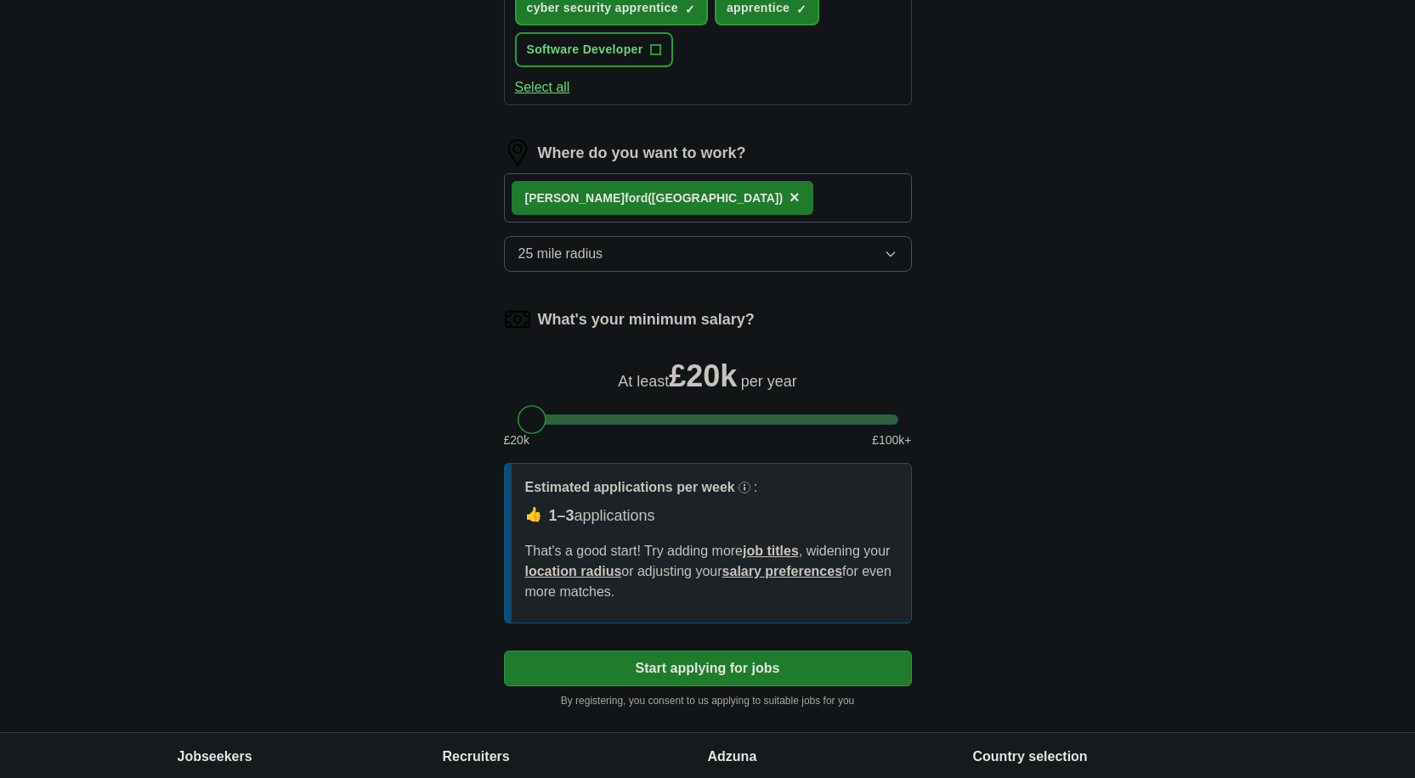
scroll to position [615, 0]
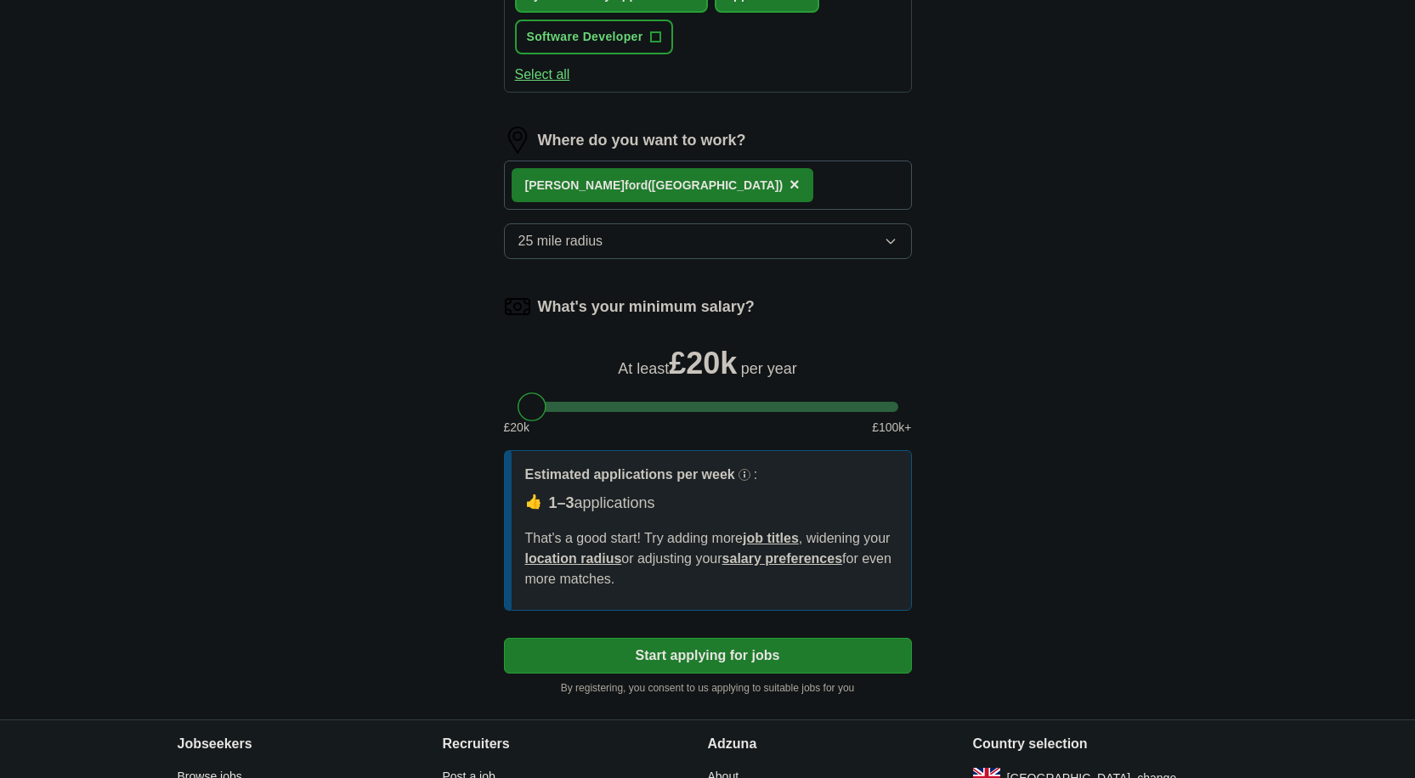
click at [566, 249] on span "25 mile radius" at bounding box center [560, 241] width 85 height 20
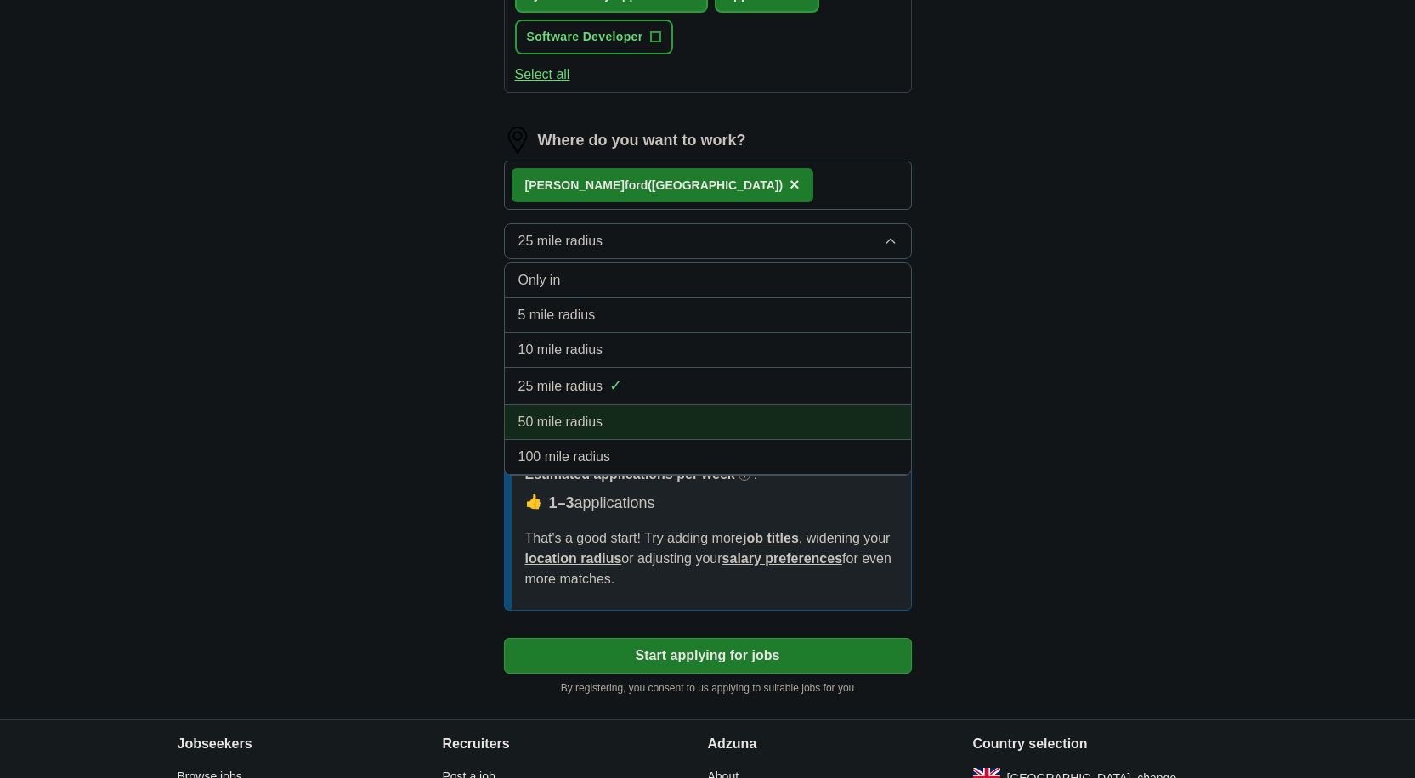
click at [566, 410] on li "50 mile radius" at bounding box center [708, 422] width 406 height 35
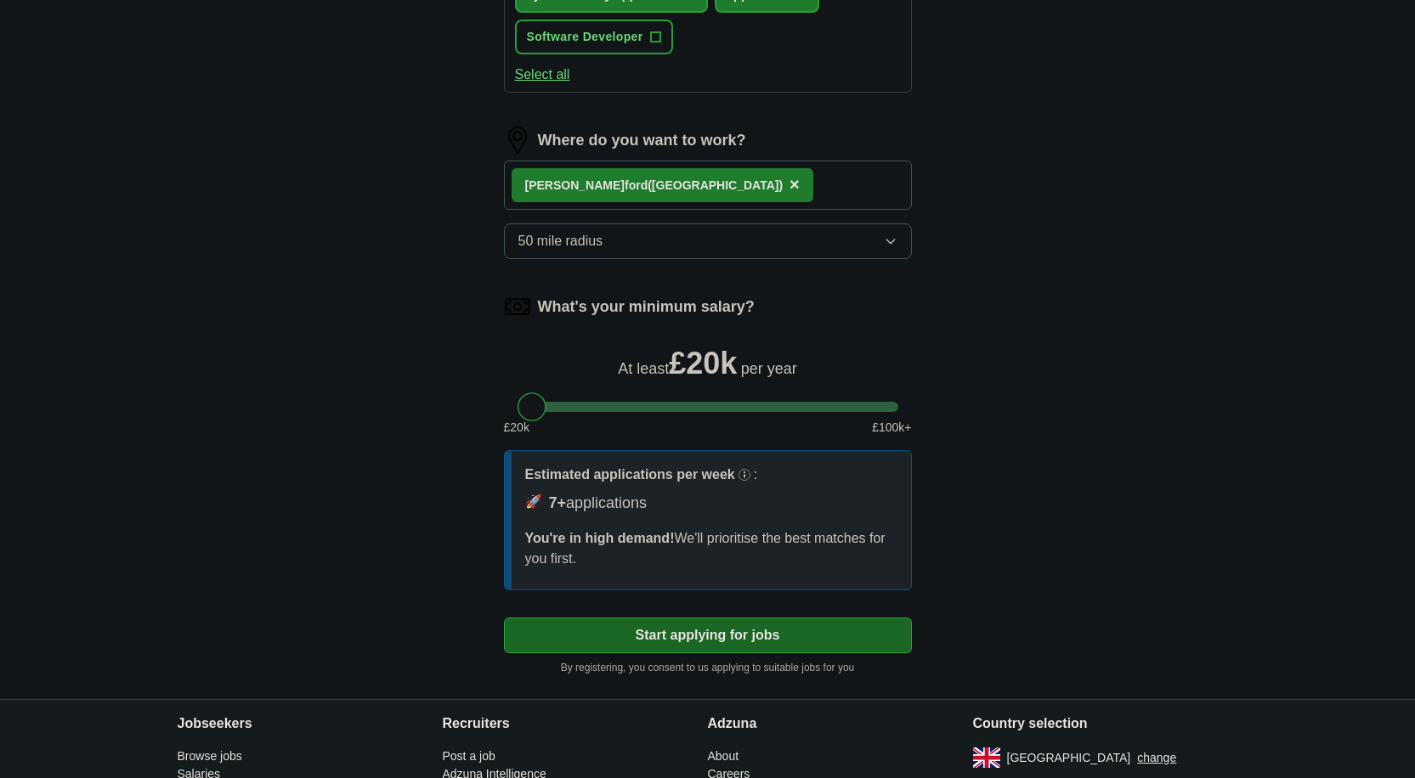
click at [780, 630] on button "Start applying for jobs" at bounding box center [708, 636] width 408 height 36
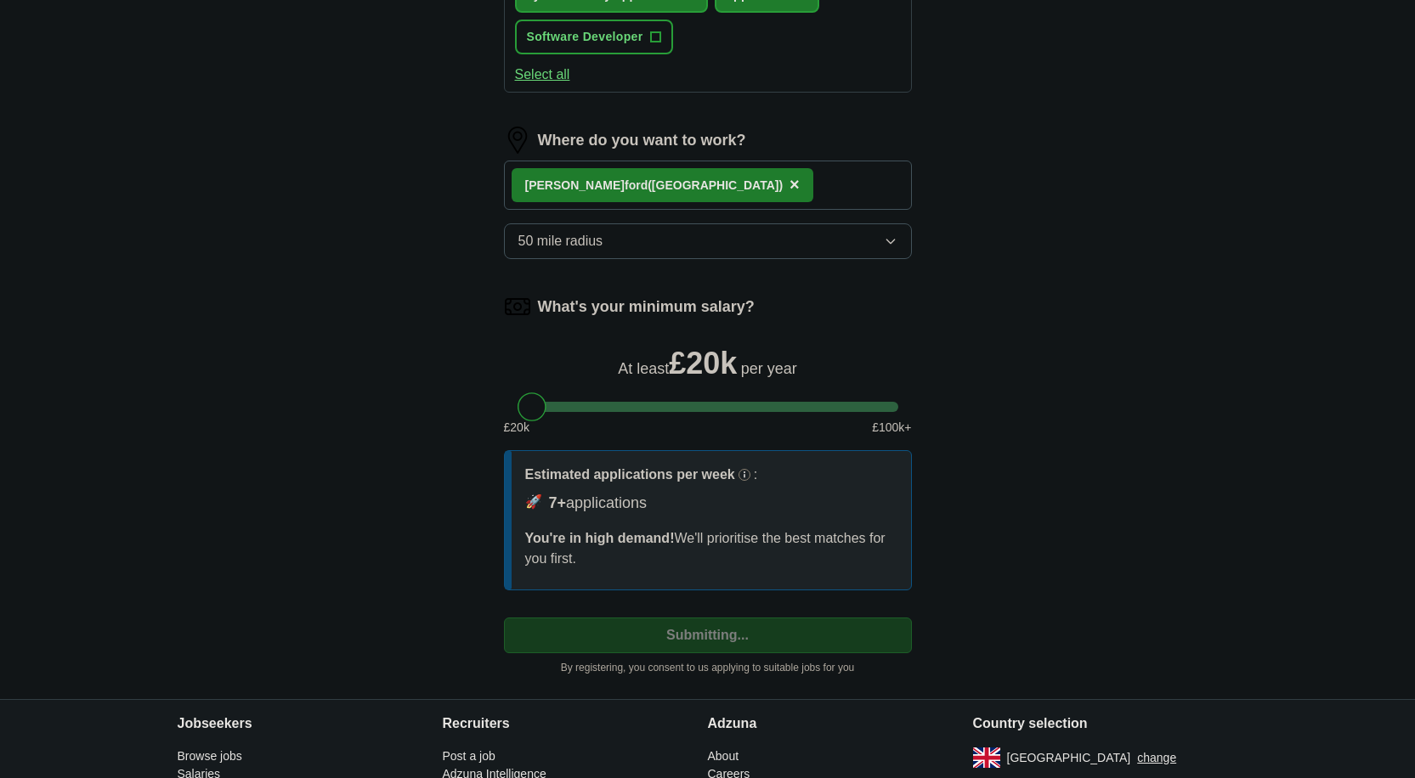
scroll to position [114, 0]
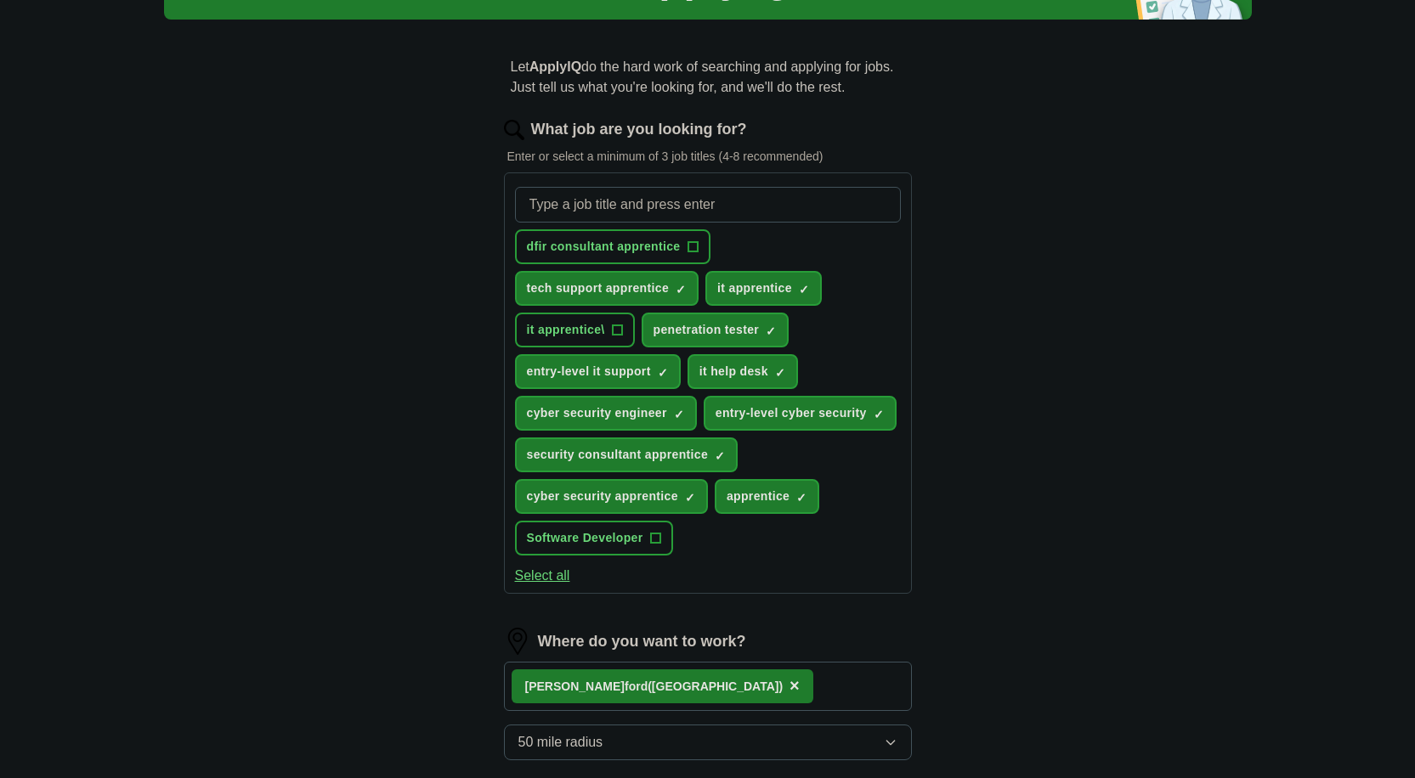
select select "**"
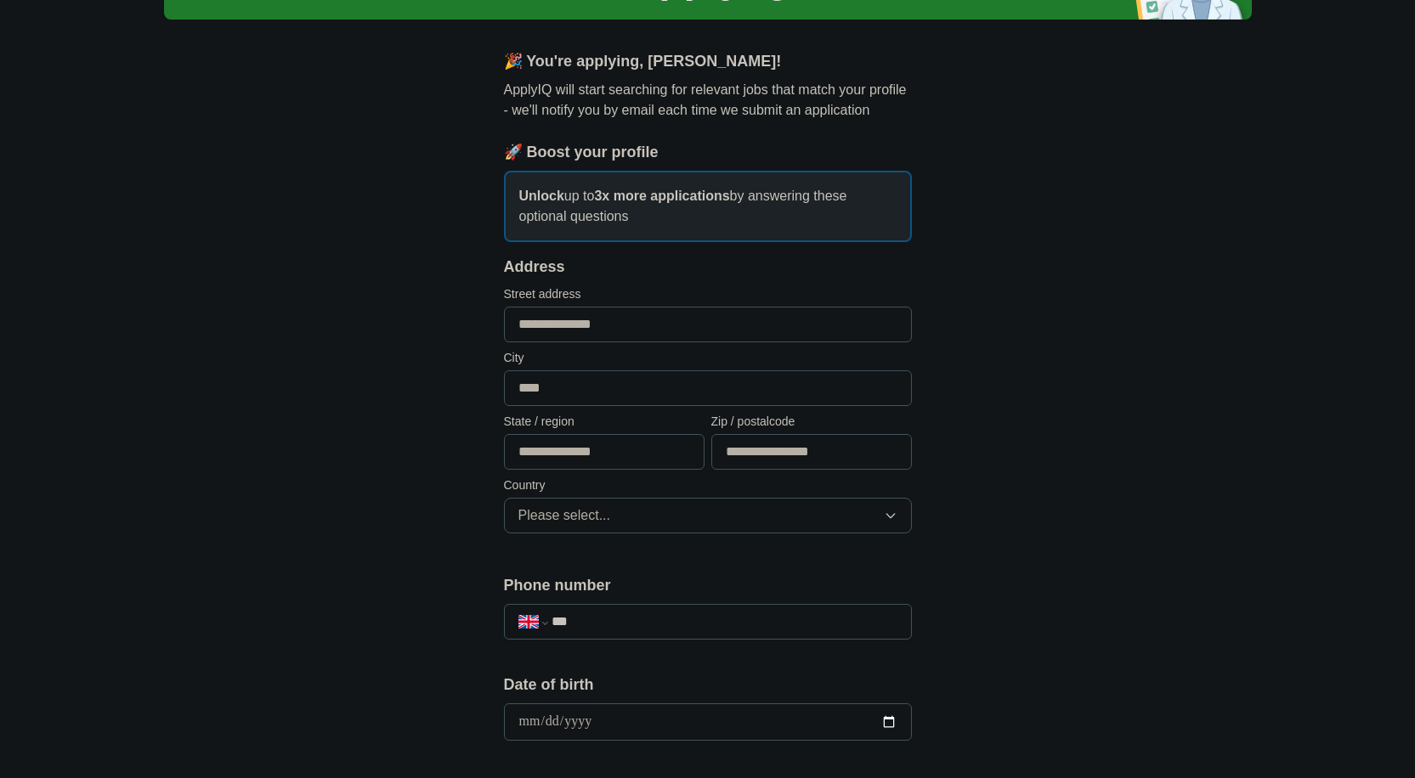
scroll to position [0, 0]
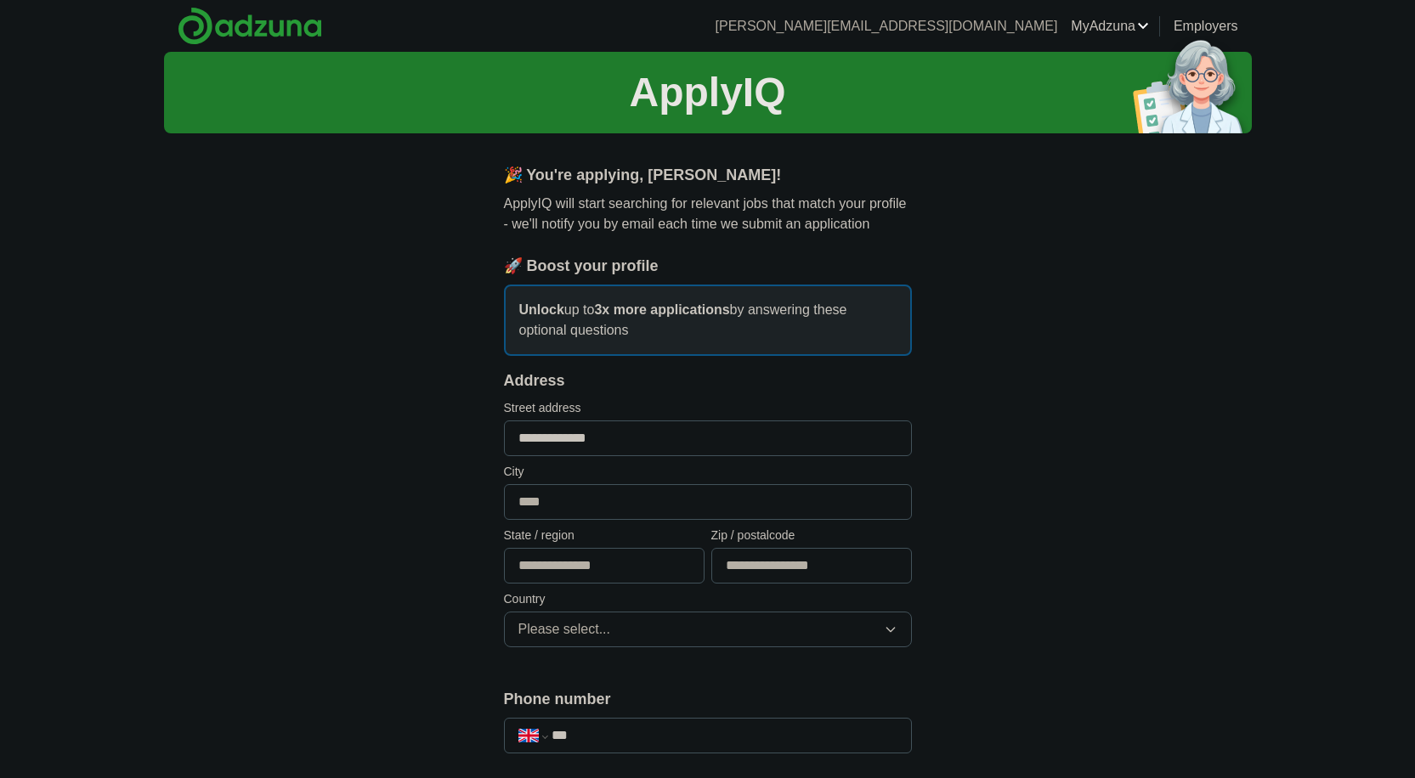
type input "**********"
type input "********"
type input "**********"
type input "******"
click at [720, 635] on button "Please select..." at bounding box center [708, 630] width 408 height 36
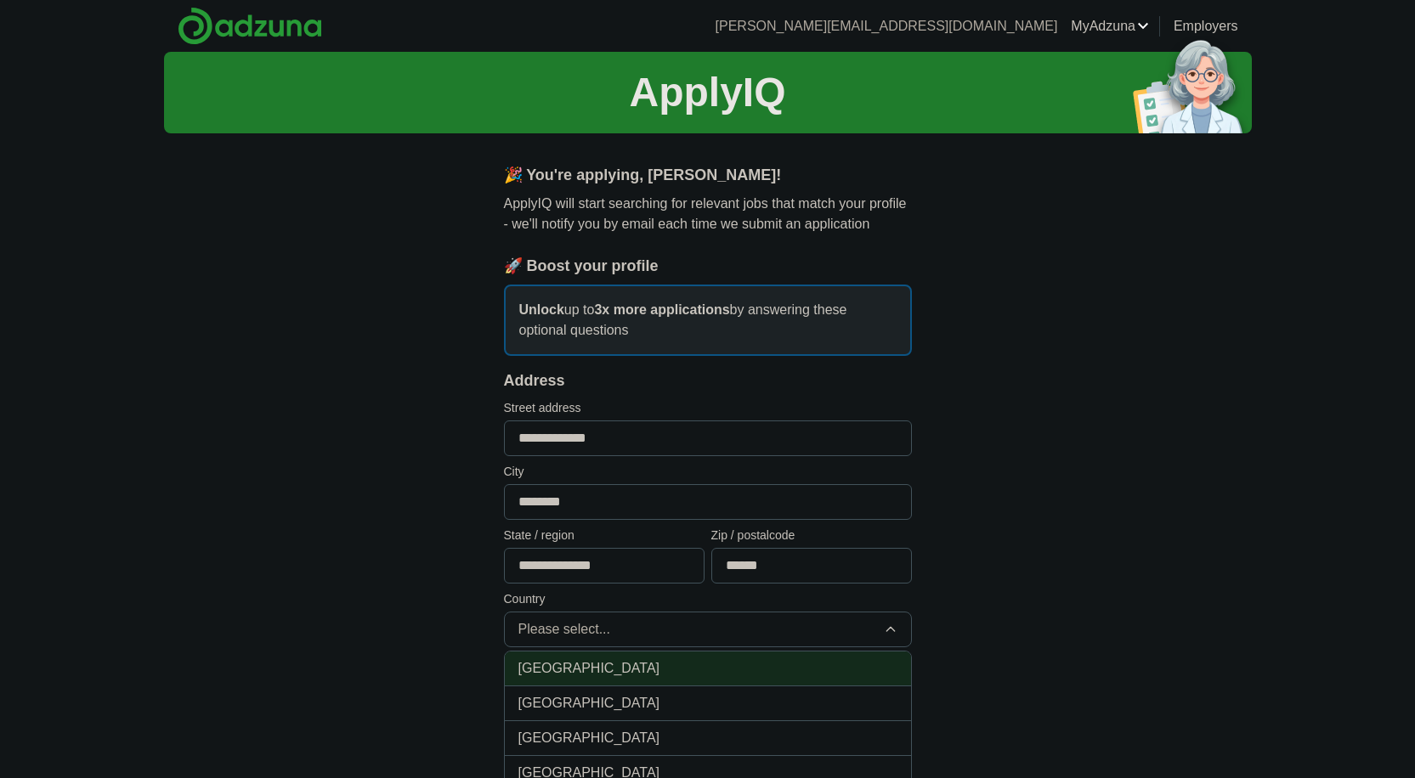
click at [708, 664] on div "[GEOGRAPHIC_DATA]" at bounding box center [707, 668] width 379 height 20
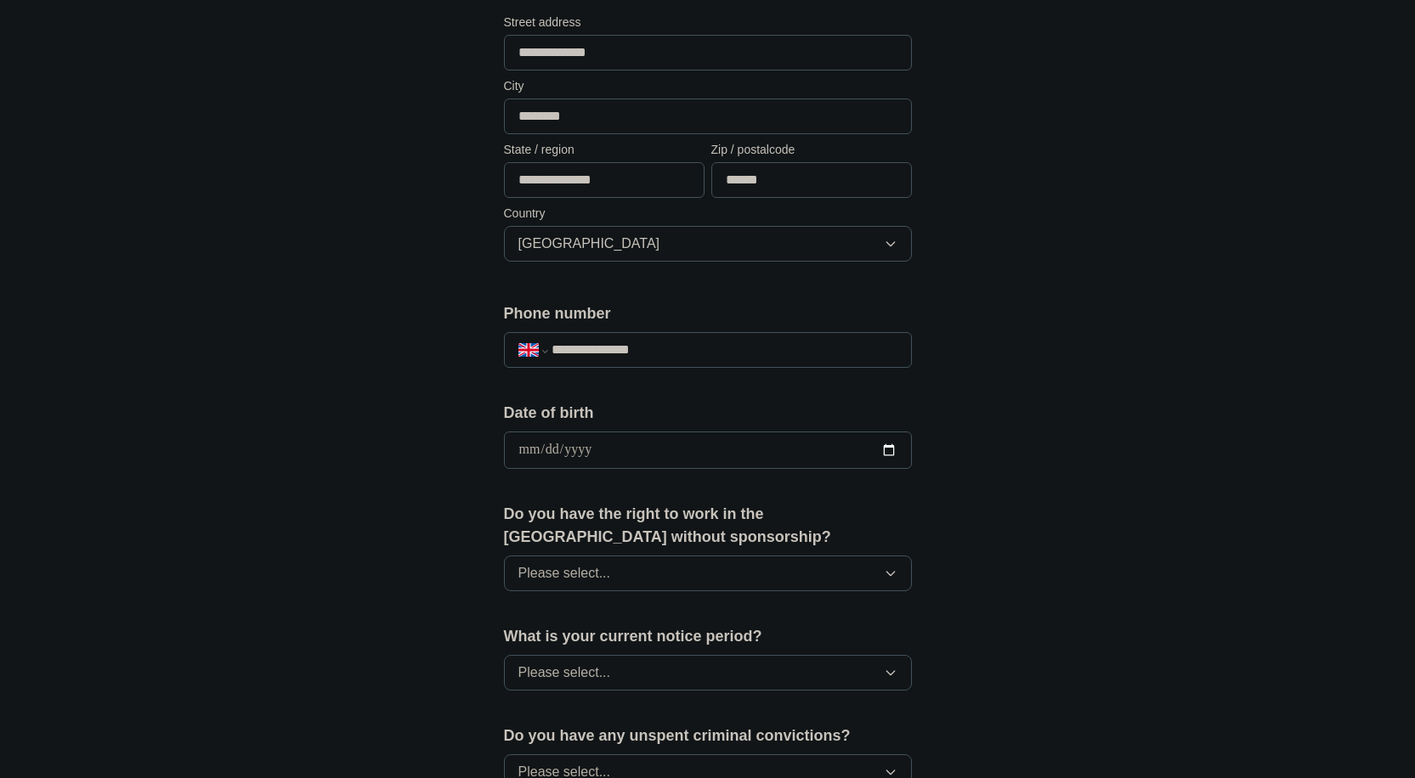
scroll to position [408, 0]
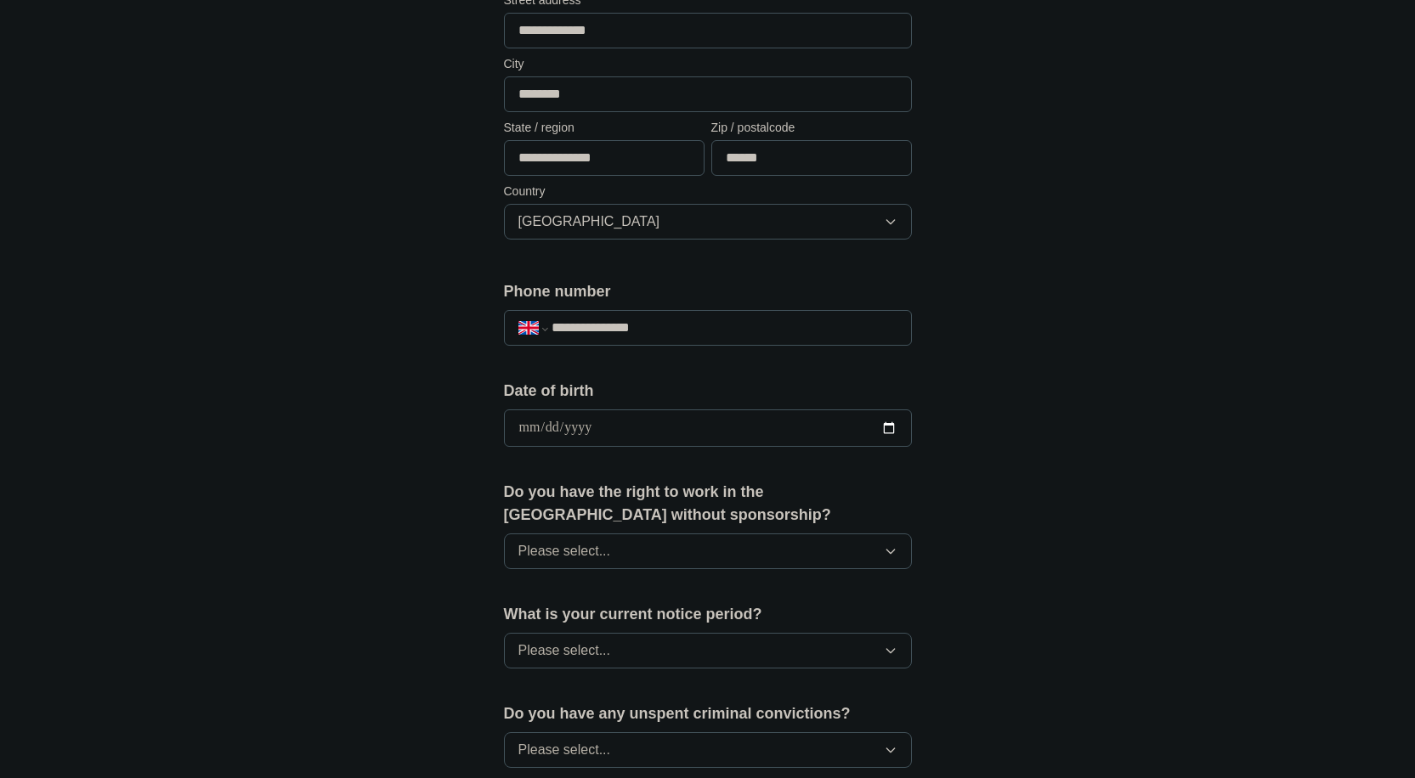
type input "**********"
click at [657, 429] on input "date" at bounding box center [708, 428] width 408 height 37
click at [585, 436] on input "**********" at bounding box center [708, 428] width 408 height 37
click at [547, 420] on input "**********" at bounding box center [708, 428] width 408 height 37
click at [524, 425] on input "**********" at bounding box center [708, 428] width 408 height 37
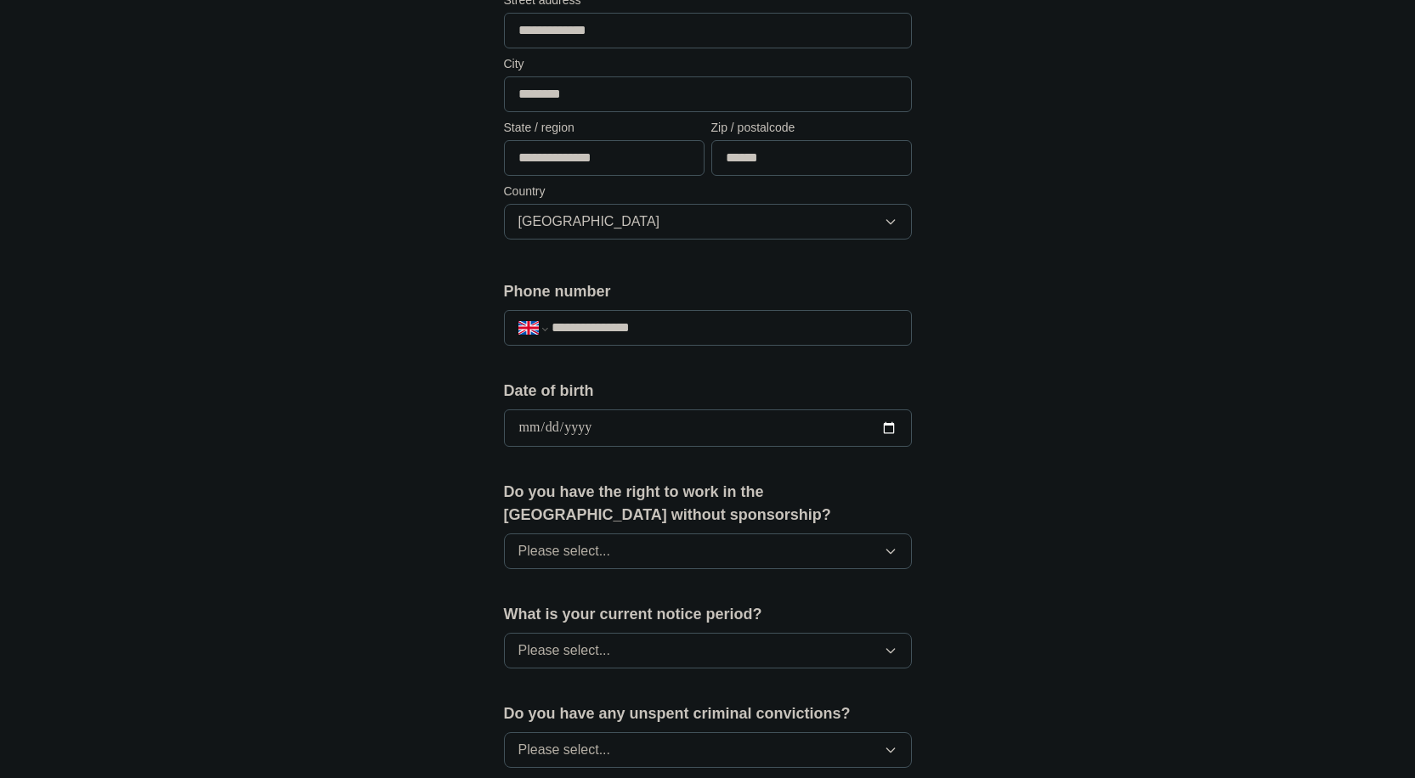
type input "**********"
click at [339, 400] on div "**********" at bounding box center [707, 406] width 1087 height 1524
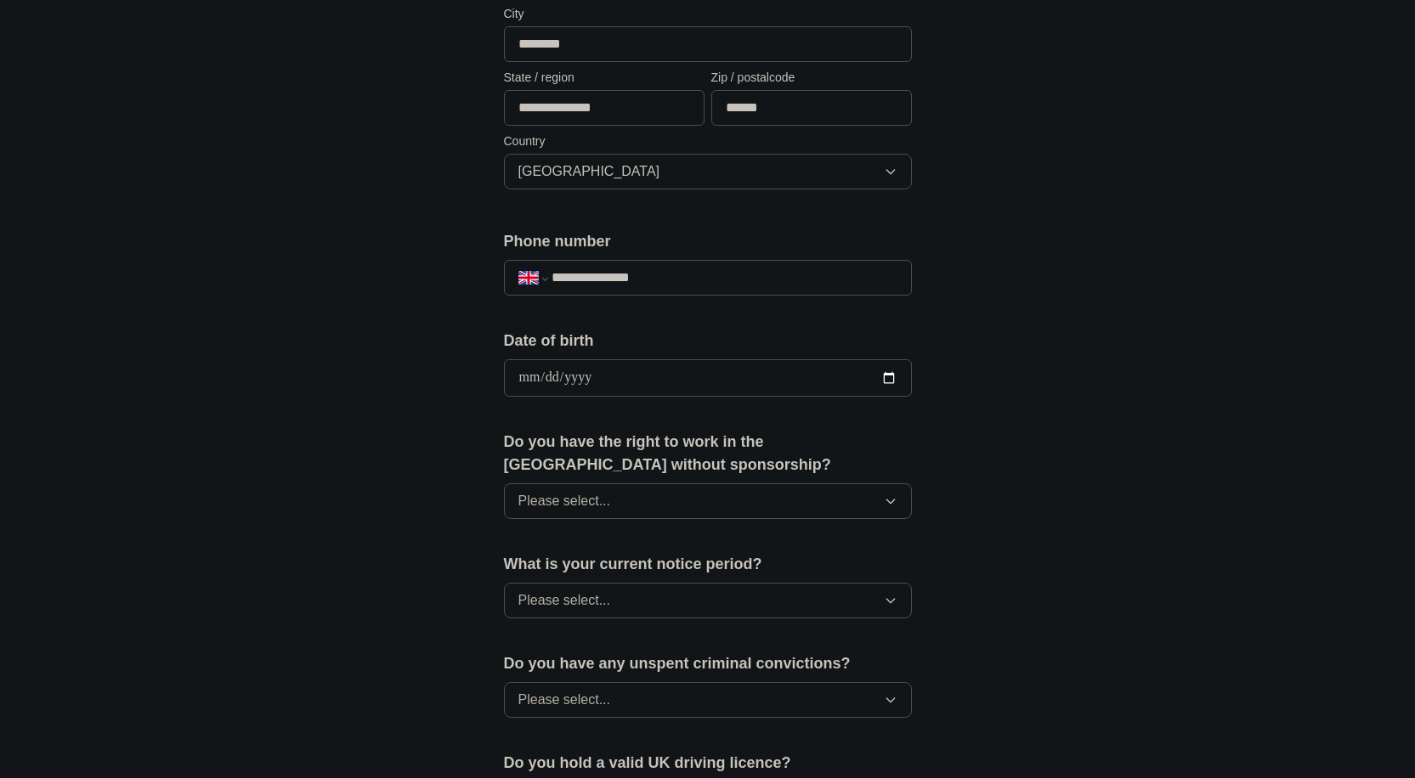
scroll to position [477, 0]
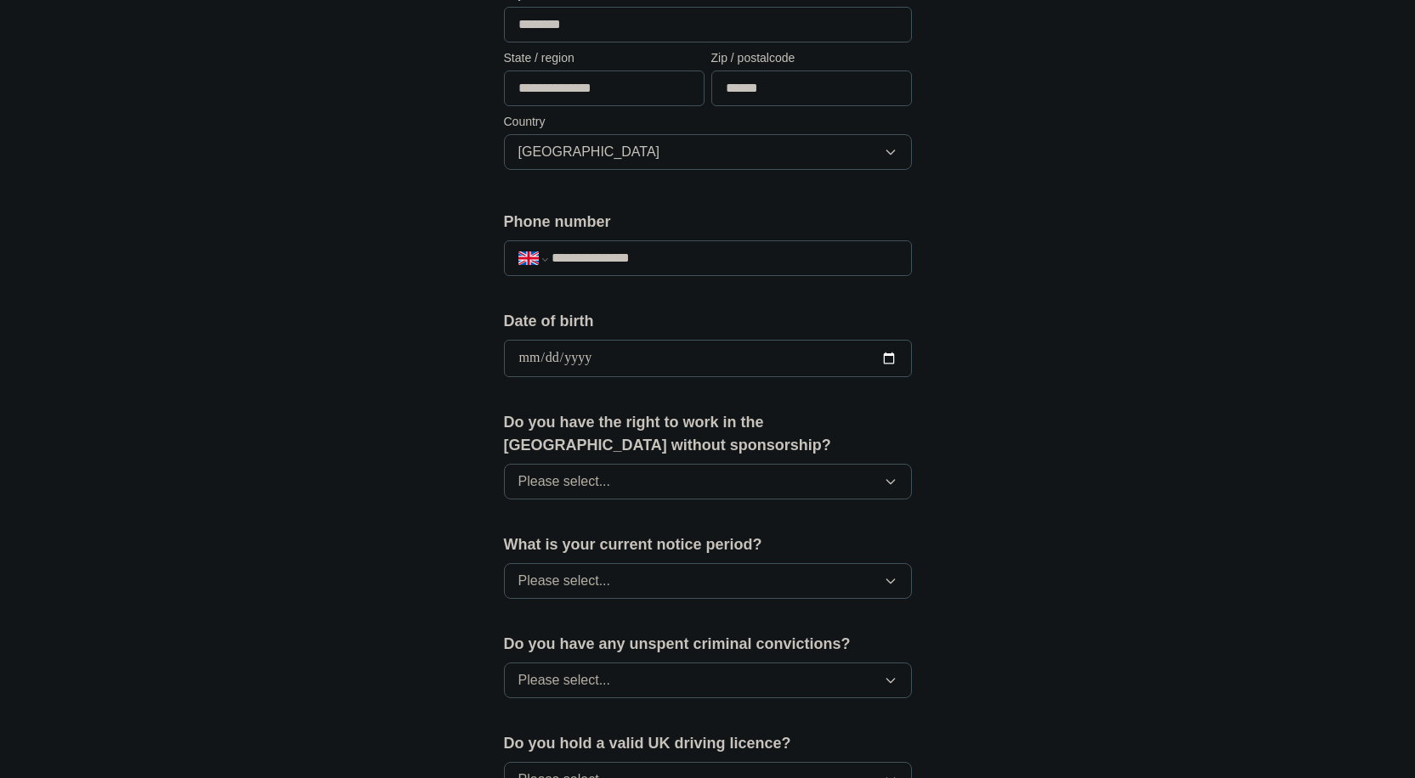
click at [610, 500] on button "Please select..." at bounding box center [708, 482] width 408 height 36
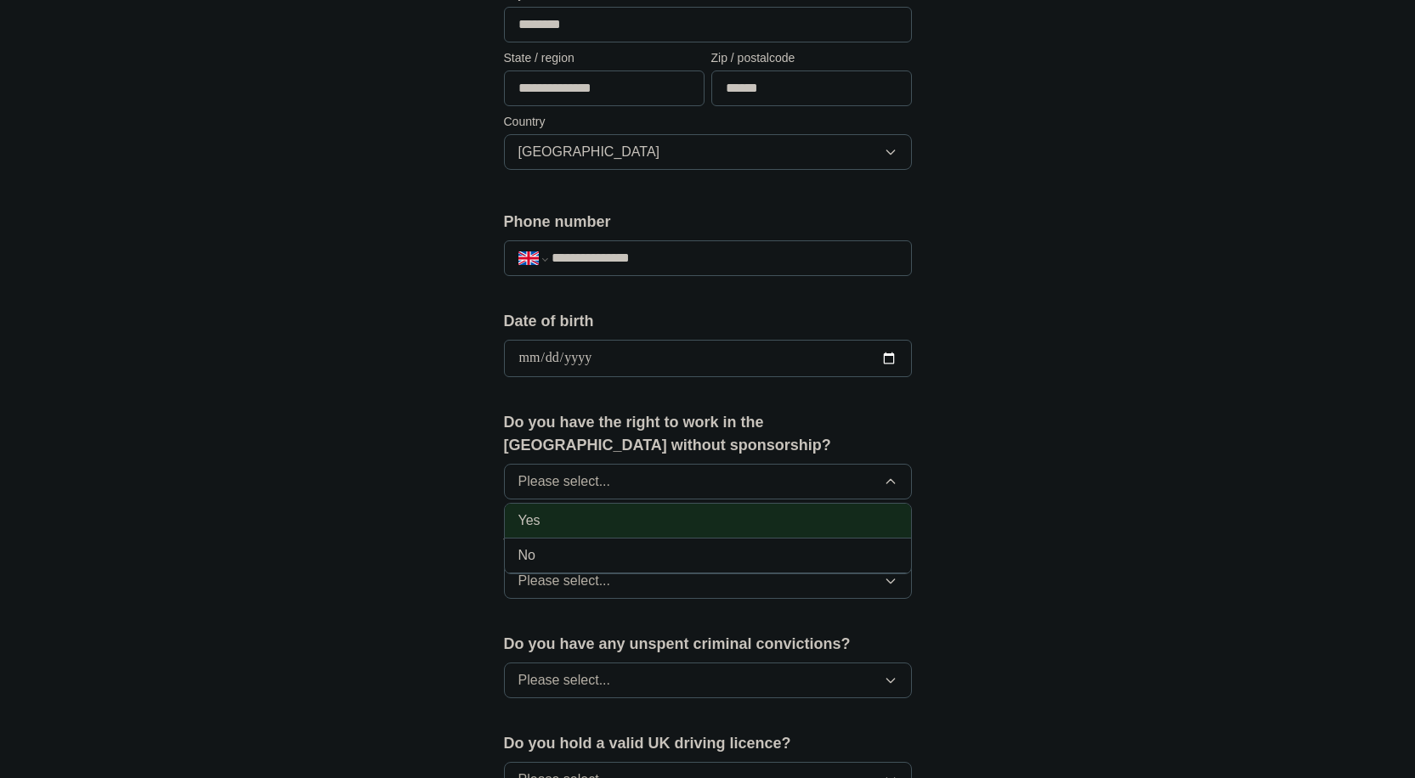
click at [637, 528] on div "Yes" at bounding box center [707, 521] width 379 height 20
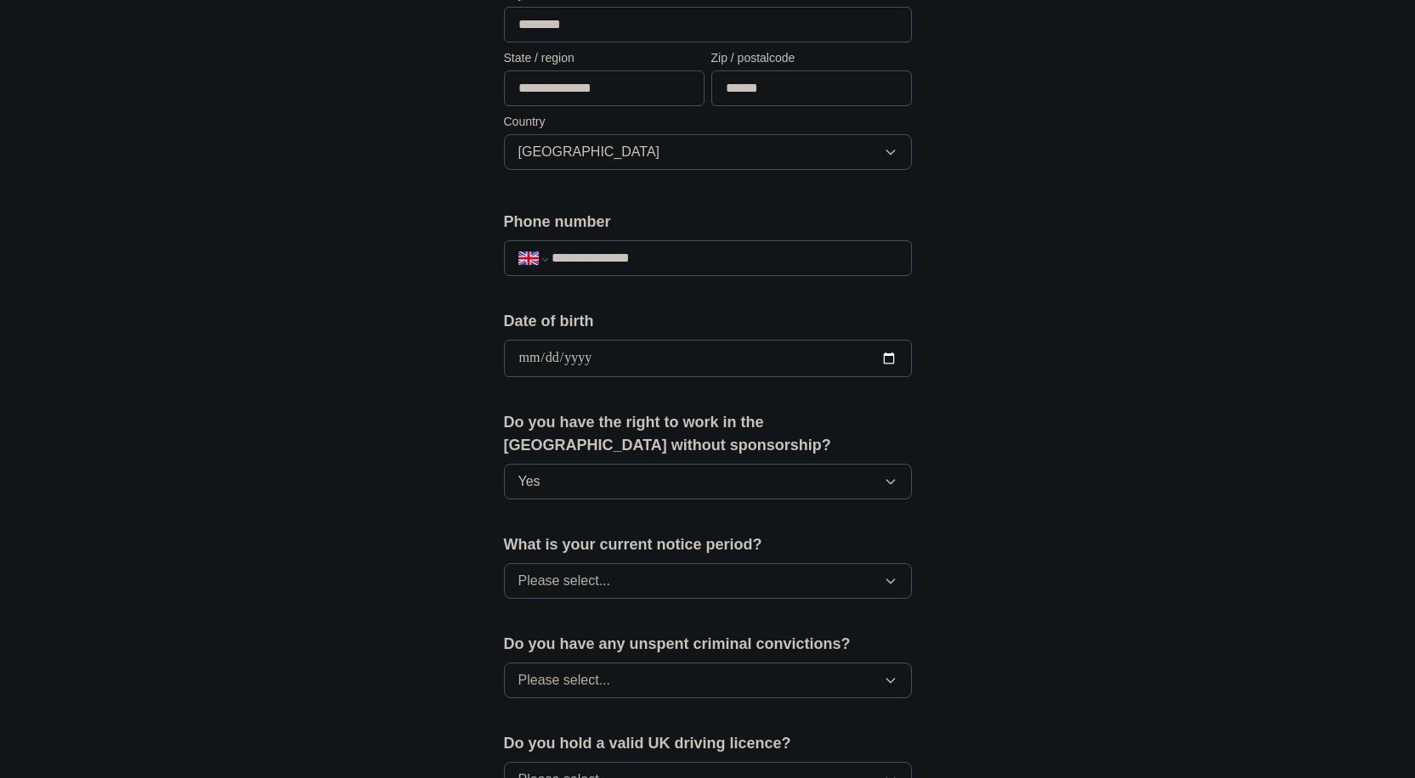
click at [658, 585] on button "Please select..." at bounding box center [708, 581] width 408 height 36
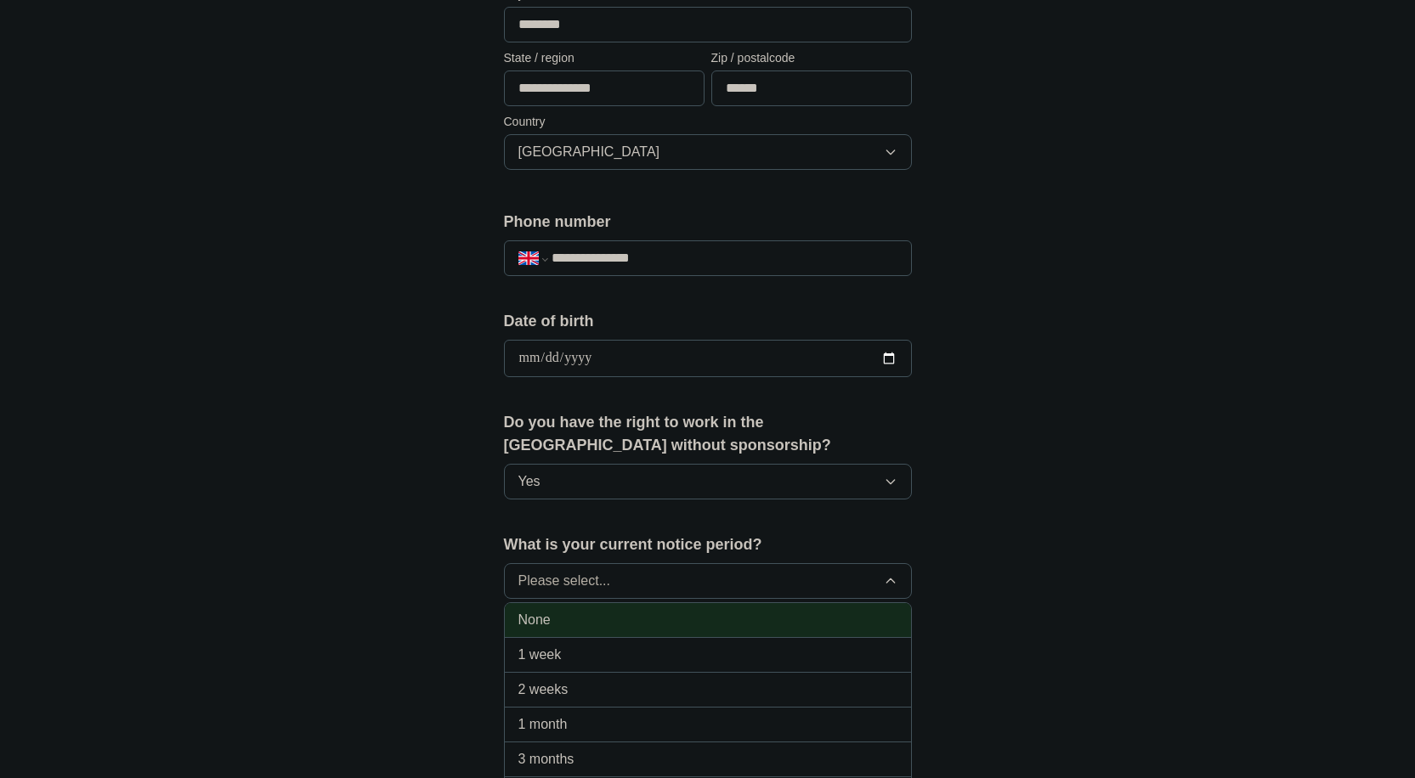
click at [654, 627] on div "None" at bounding box center [707, 620] width 379 height 20
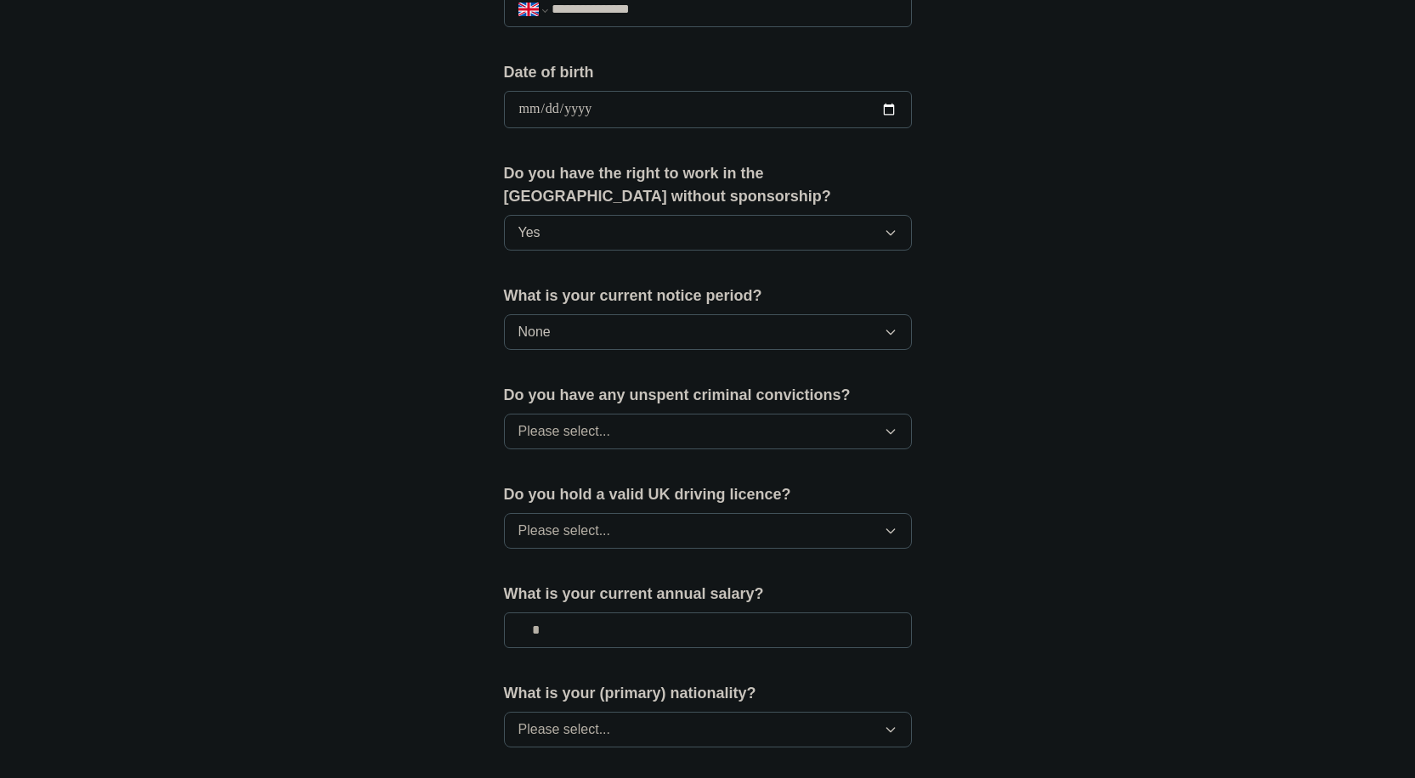
scroll to position [744, 0]
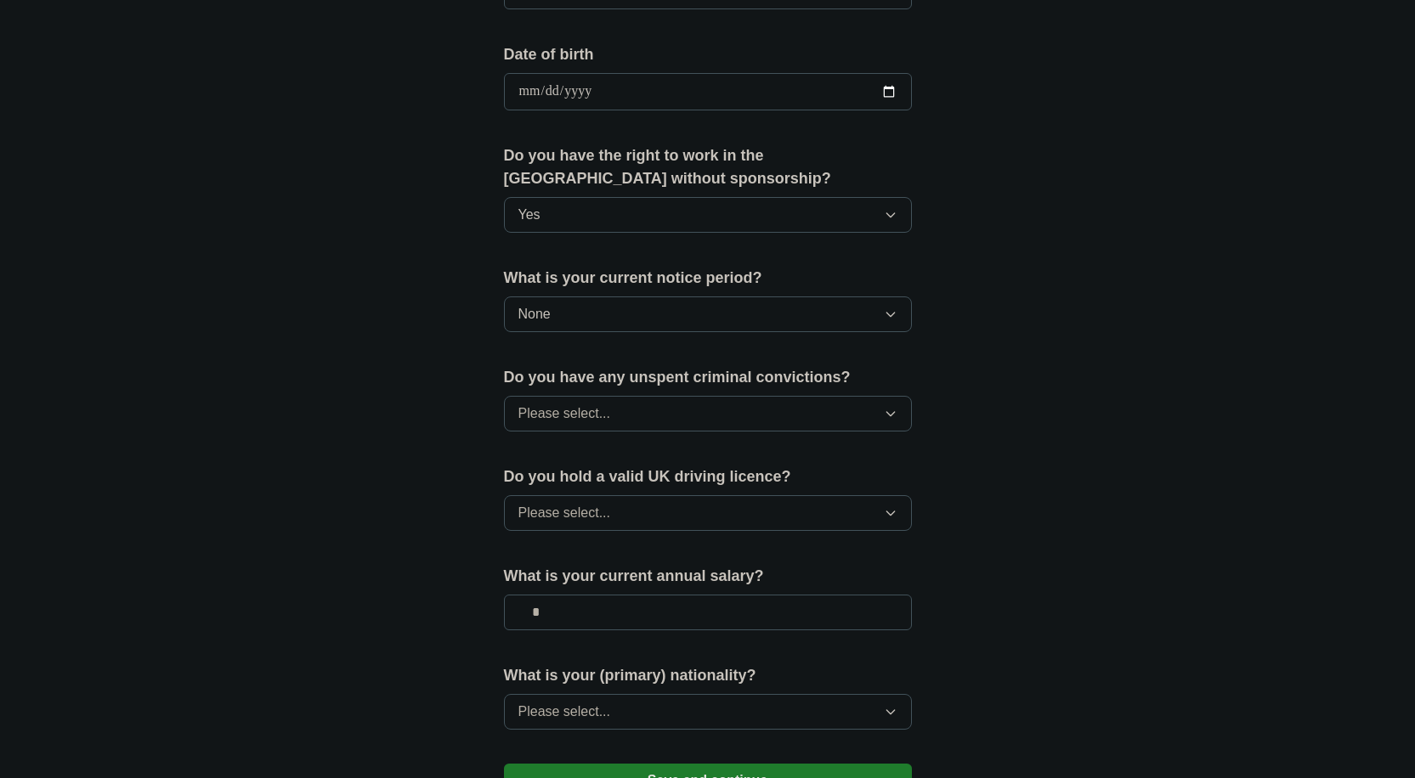
click at [725, 410] on button "Please select..." at bounding box center [708, 414] width 408 height 36
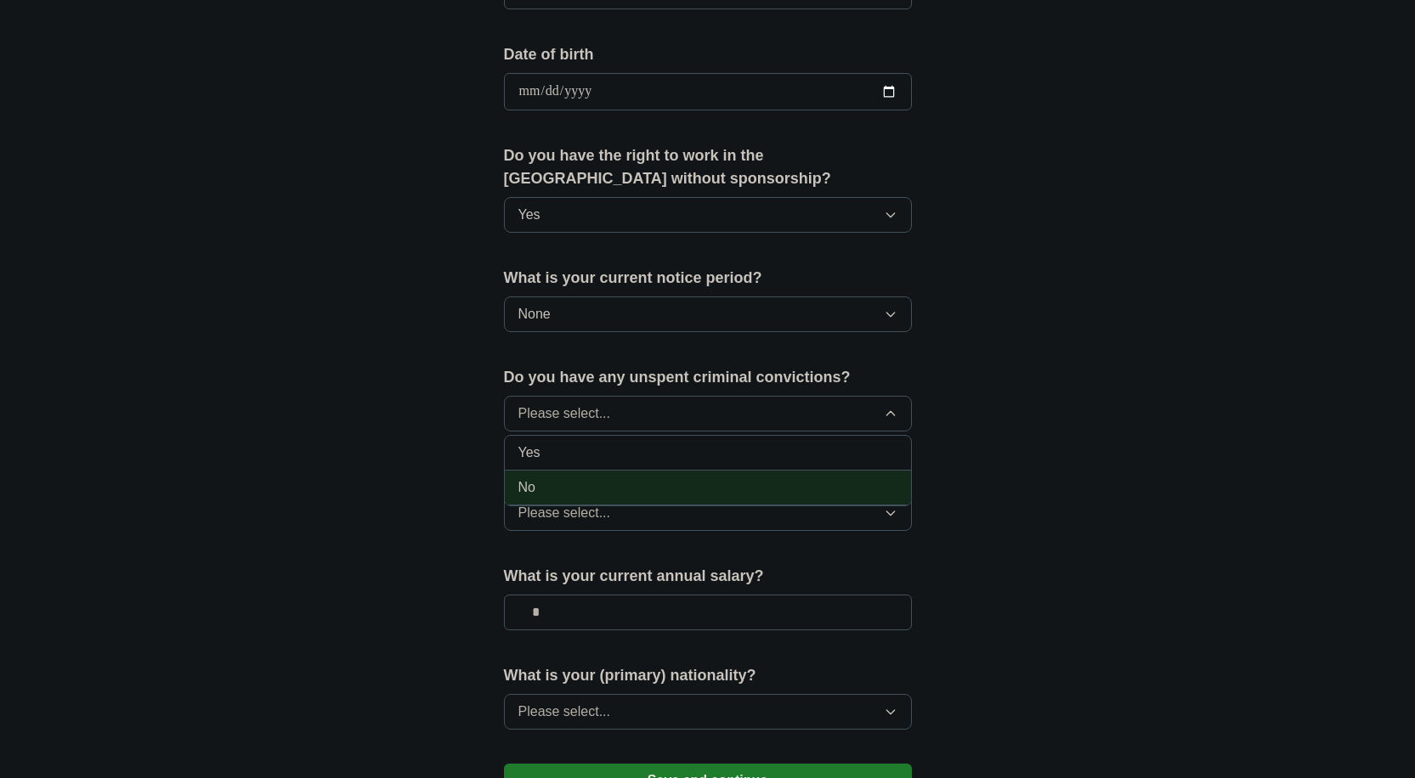
click at [692, 491] on div "No" at bounding box center [707, 487] width 379 height 20
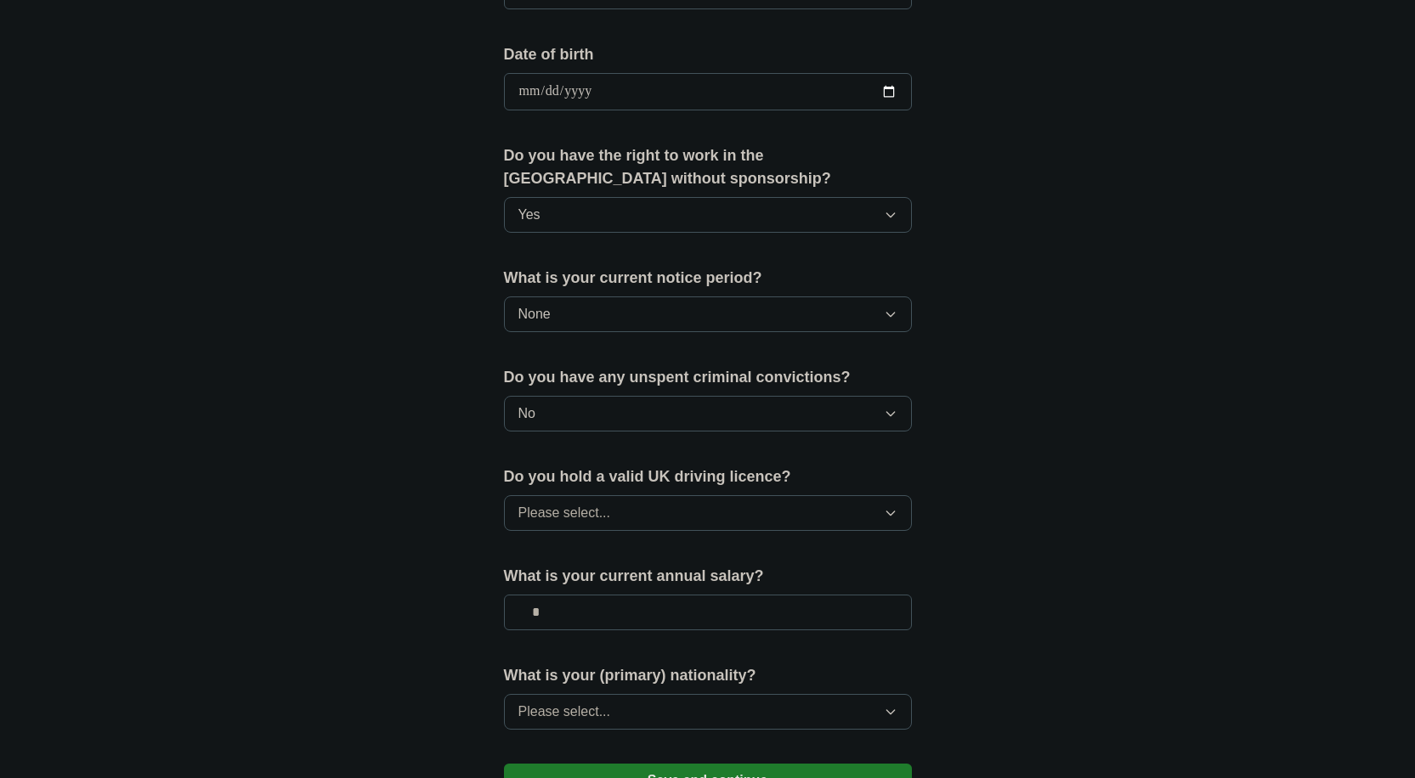
click at [703, 510] on button "Please select..." at bounding box center [708, 513] width 408 height 36
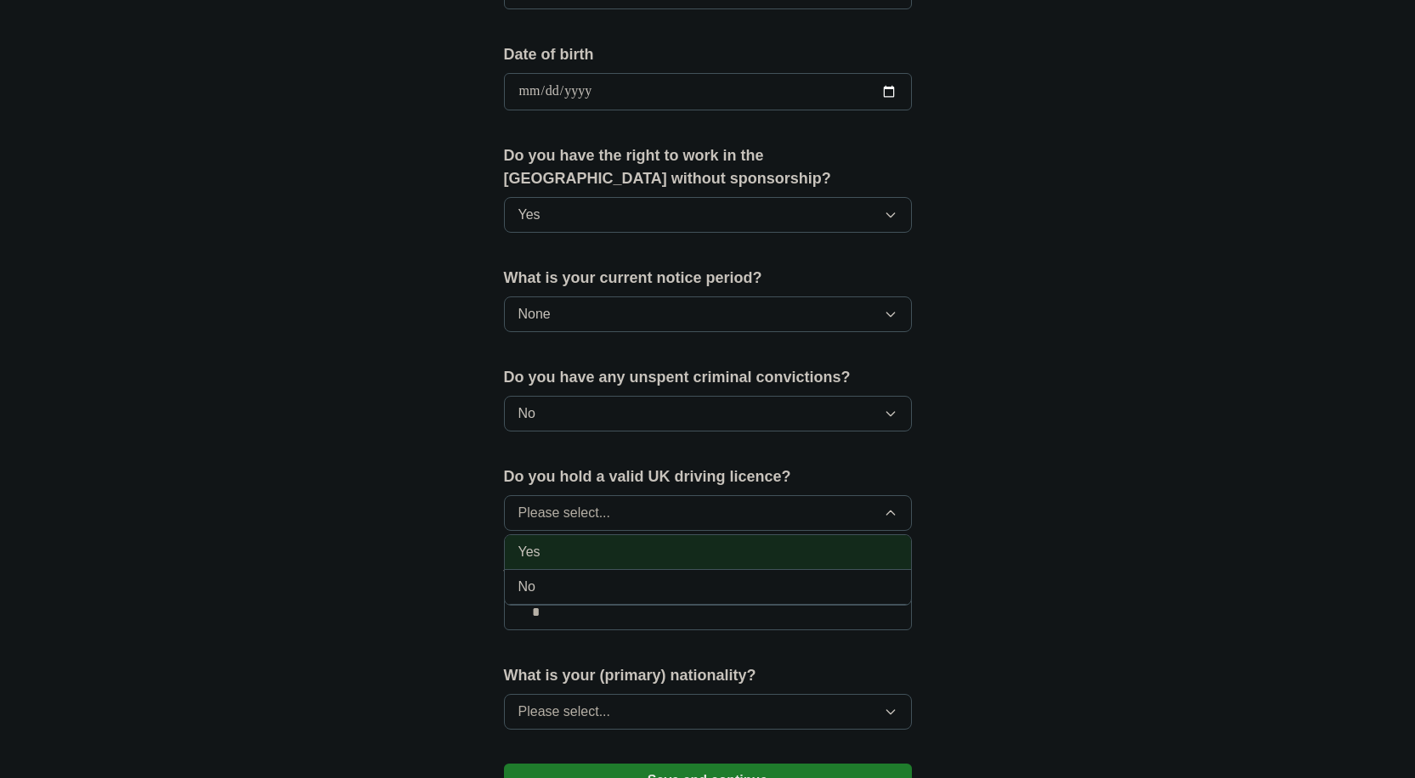
click at [692, 556] on div "Yes" at bounding box center [707, 552] width 379 height 20
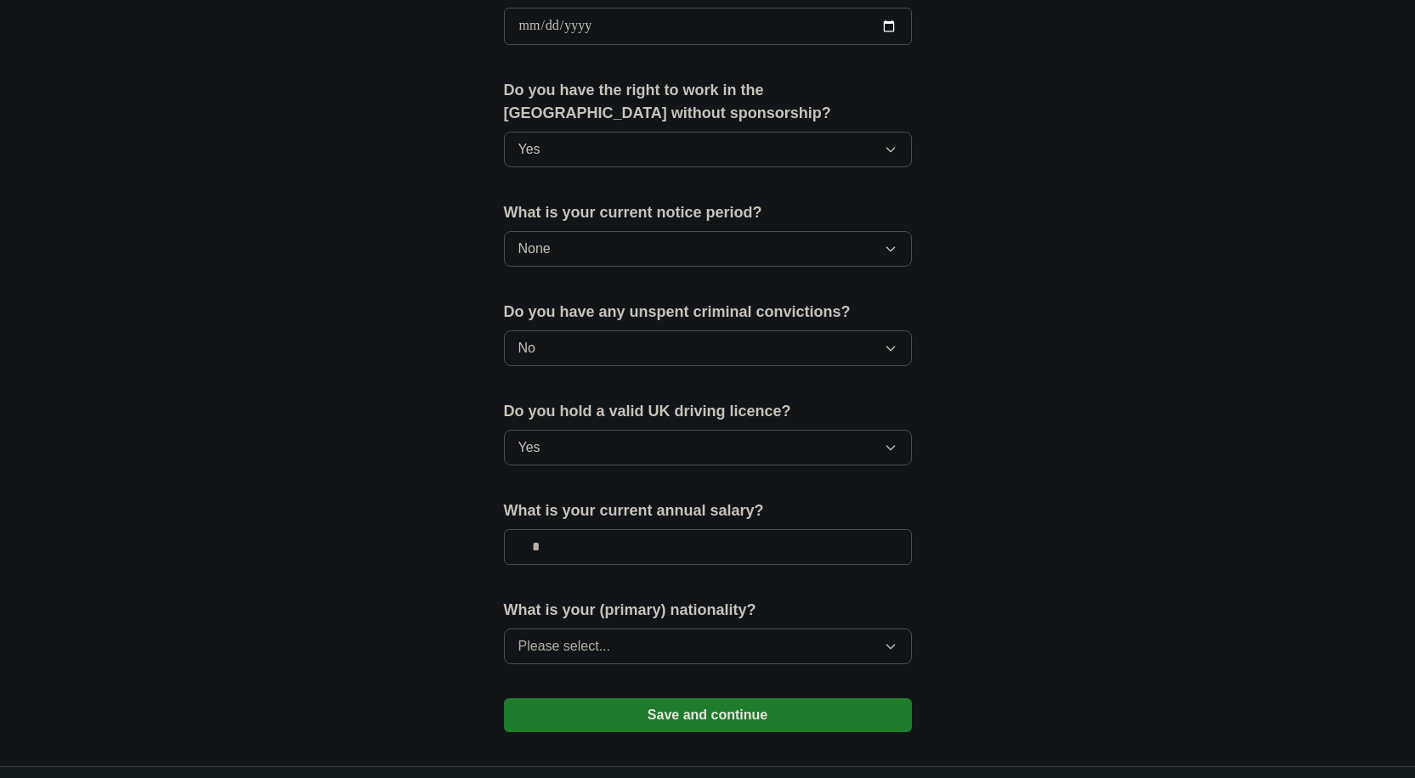
scroll to position [854, 0]
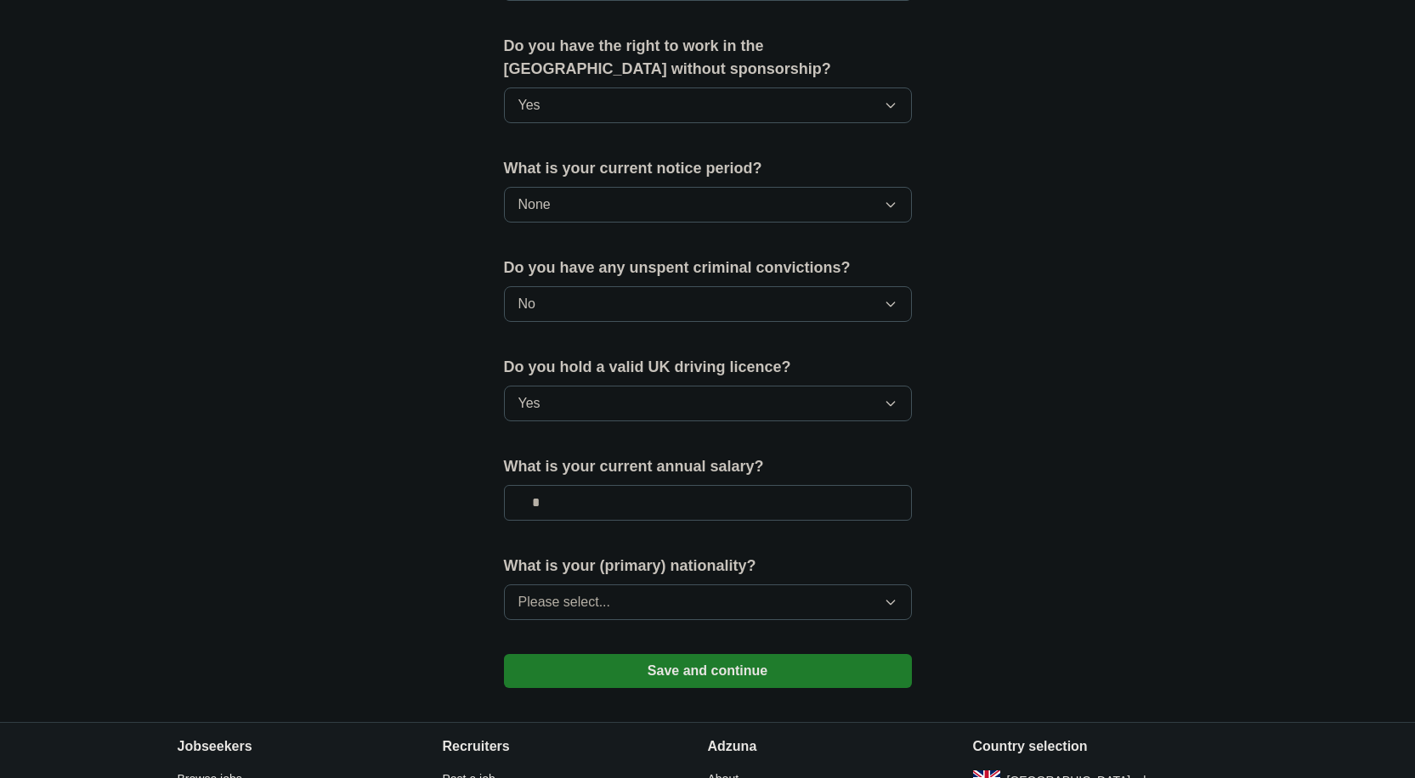
click at [701, 505] on input "text" at bounding box center [708, 503] width 408 height 36
click at [650, 595] on button "Please select..." at bounding box center [708, 603] width 408 height 36
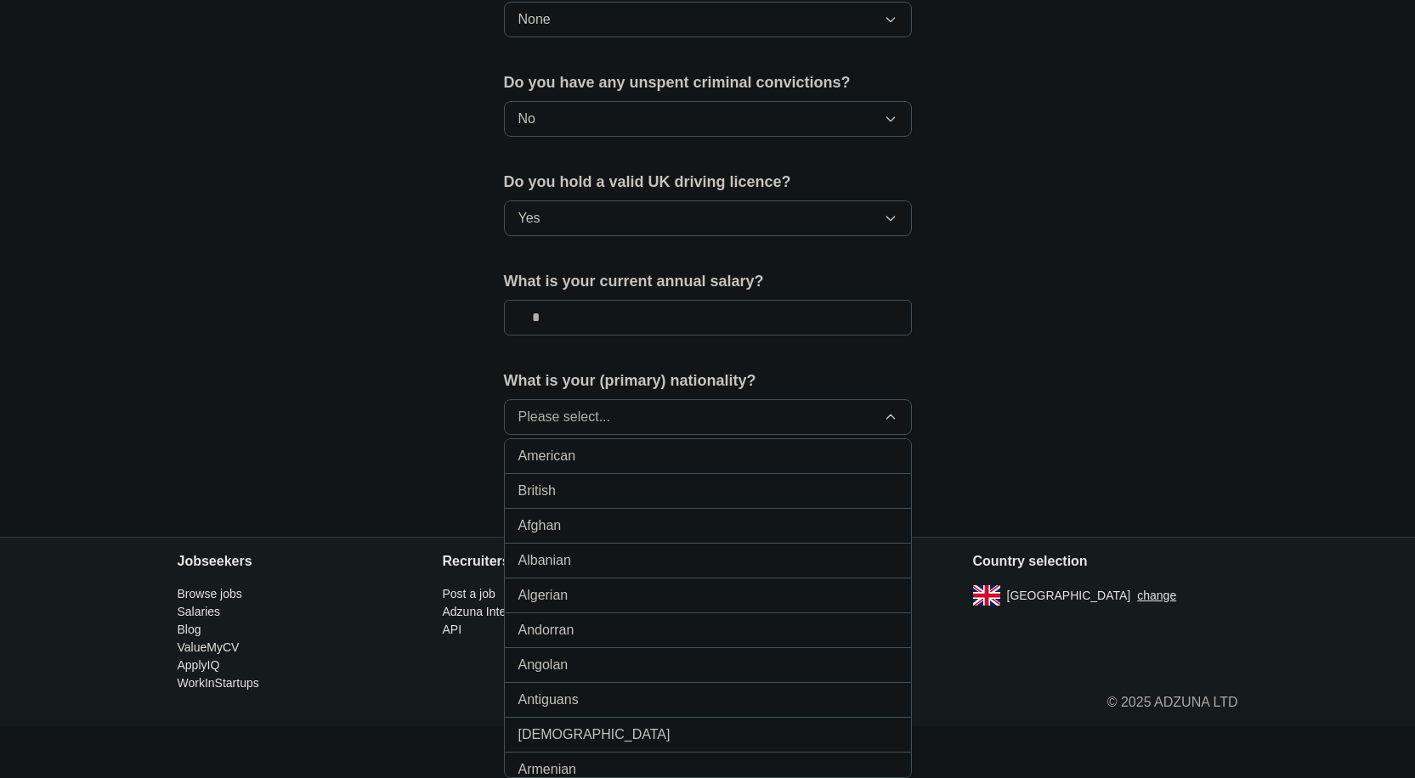
scroll to position [0, 0]
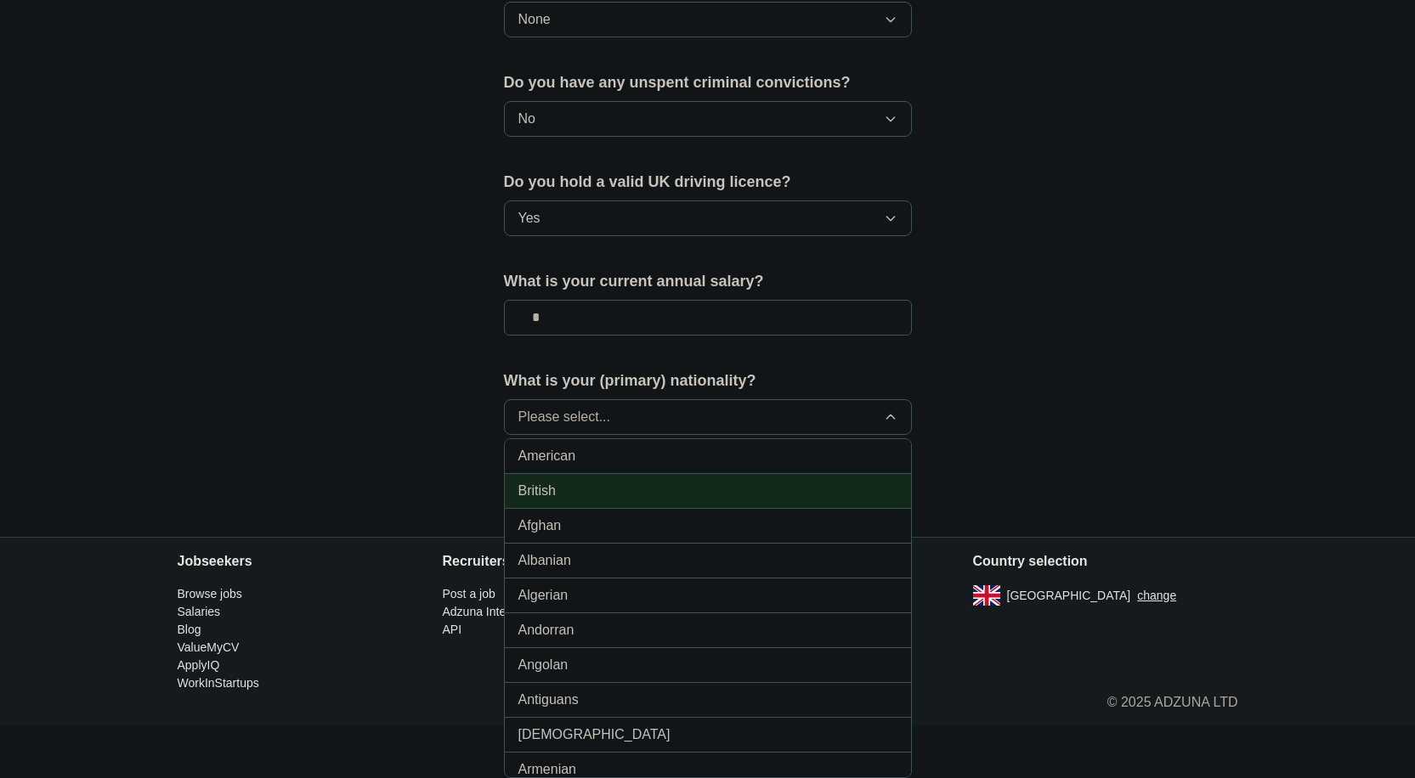
click at [755, 480] on li "British" at bounding box center [708, 491] width 406 height 35
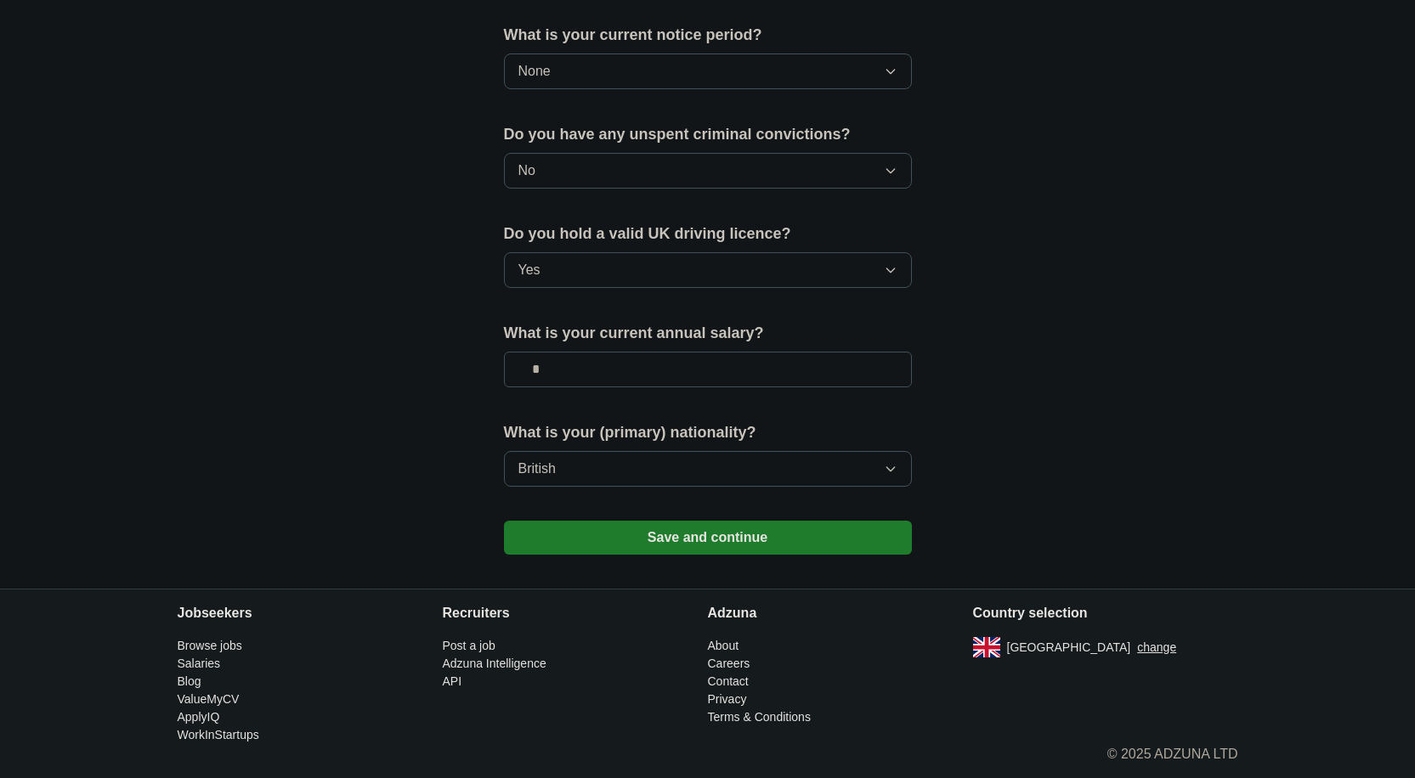
scroll to position [989, 0]
click at [758, 541] on button "Save and continue" at bounding box center [708, 538] width 408 height 34
